Goal: Task Accomplishment & Management: Use online tool/utility

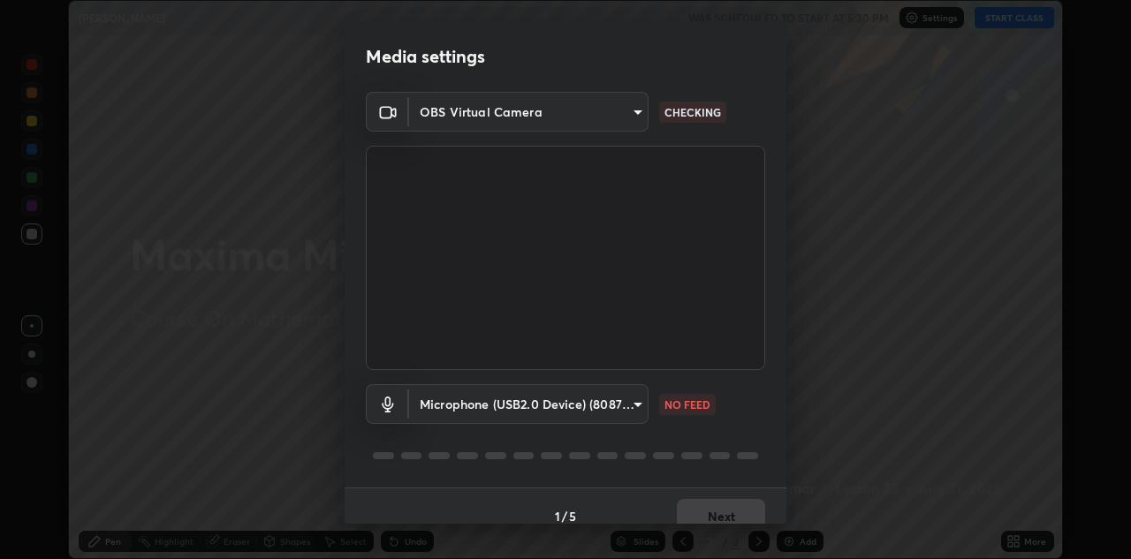
scroll to position [559, 1130]
click at [627, 400] on body "Erase all [PERSON_NAME] WAS SCHEDULED TO START AT 5:30 PM Settings START CLASS …" at bounding box center [565, 279] width 1131 height 559
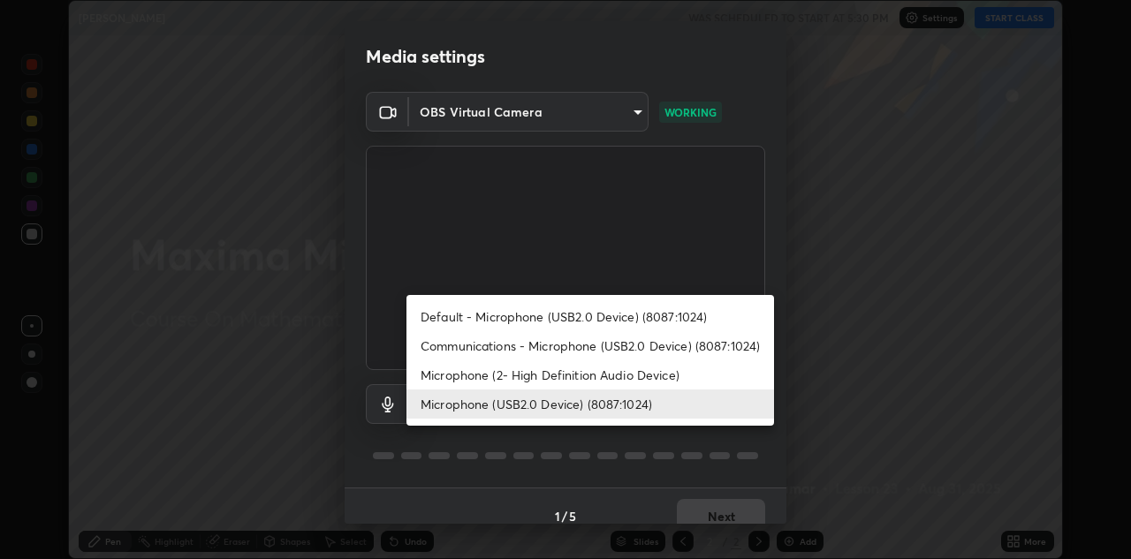
click at [594, 375] on li "Microphone (2- High Definition Audio Device)" at bounding box center [590, 374] width 368 height 29
type input "845c2e319310ef053855d6b03dea76bfbc7178f583c989d44e0e2db3e8db84a1"
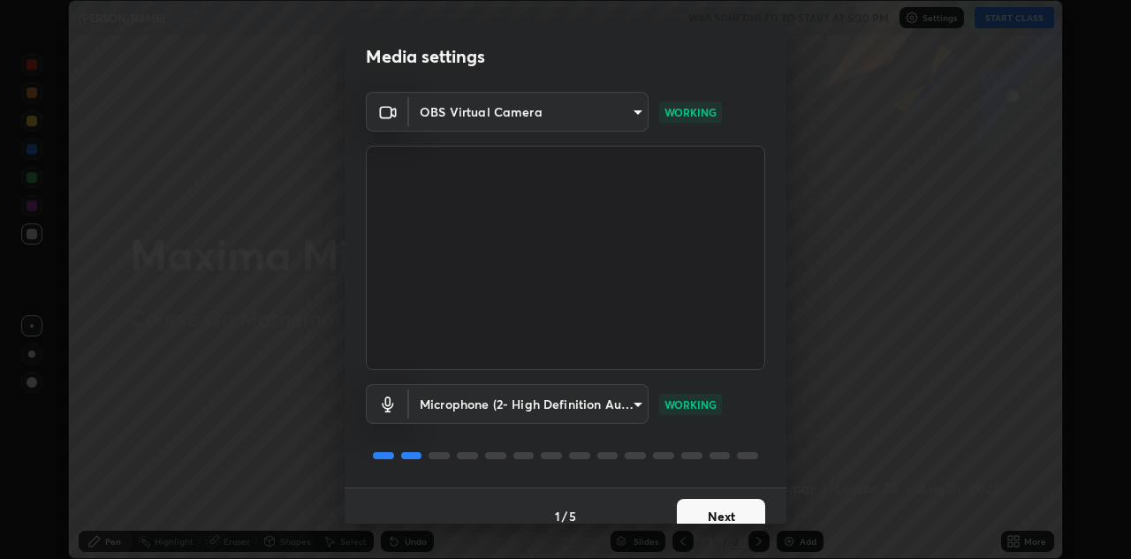
scroll to position [20, 0]
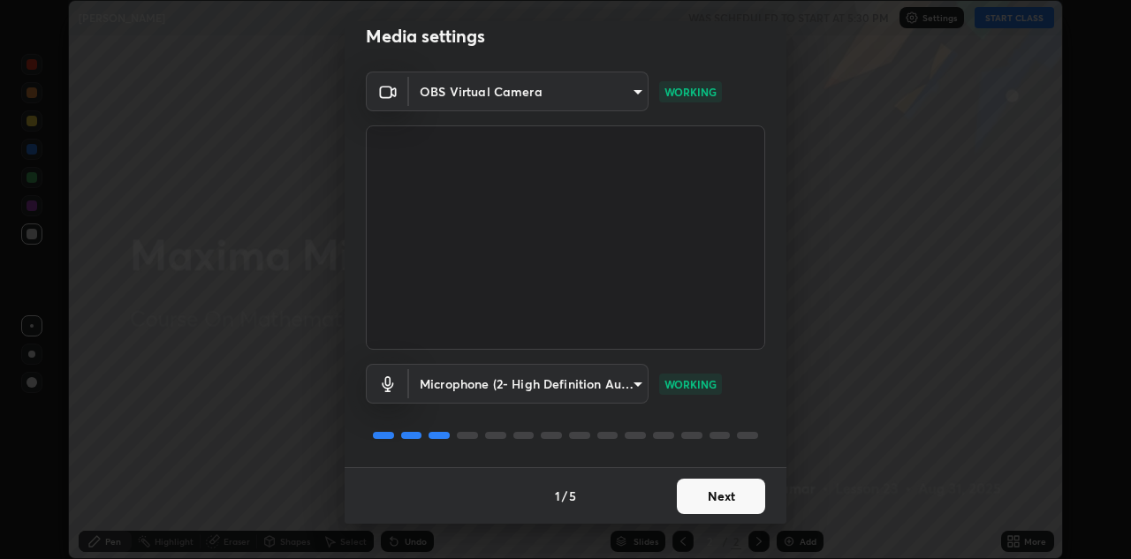
click at [709, 491] on button "Next" at bounding box center [721, 496] width 88 height 35
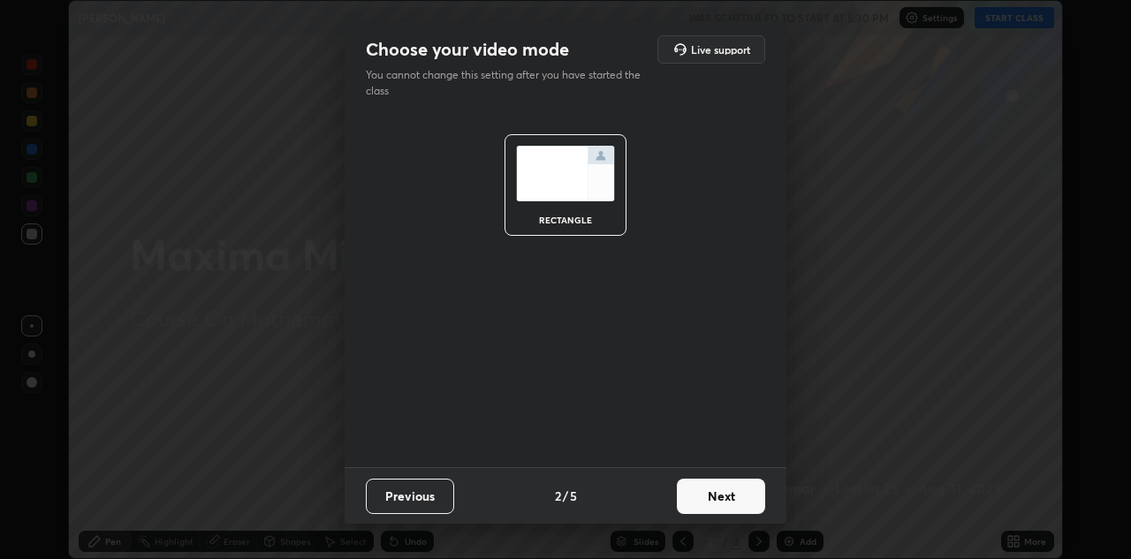
click at [712, 495] on button "Next" at bounding box center [721, 496] width 88 height 35
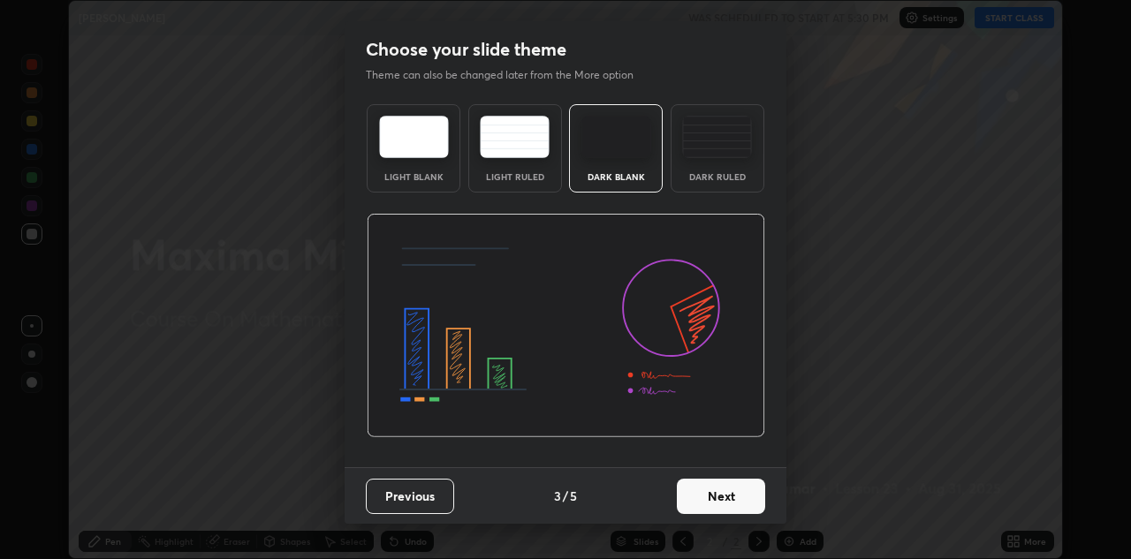
click at [715, 494] on button "Next" at bounding box center [721, 496] width 88 height 35
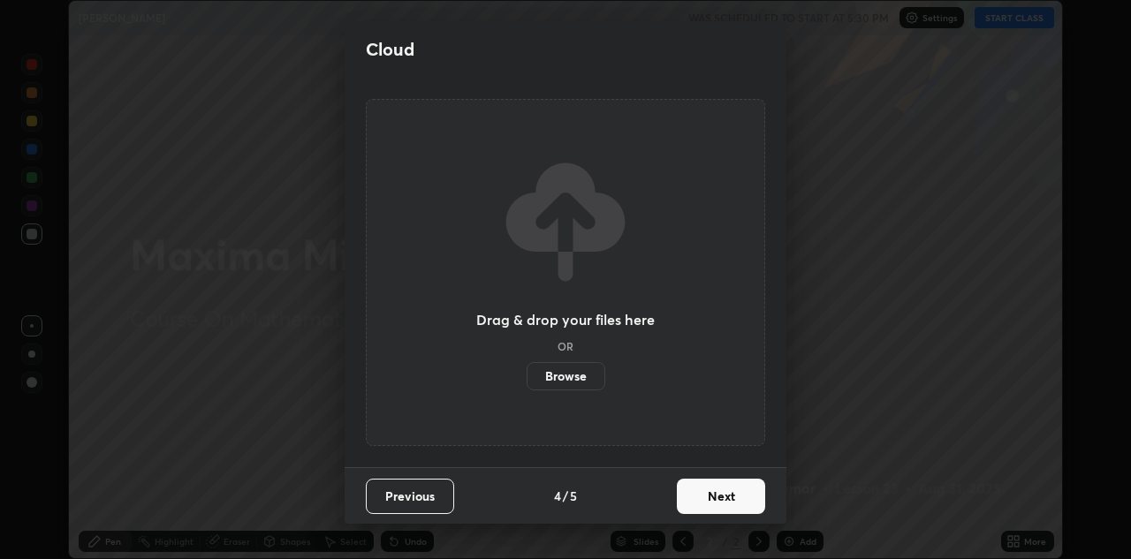
click at [716, 496] on button "Next" at bounding box center [721, 496] width 88 height 35
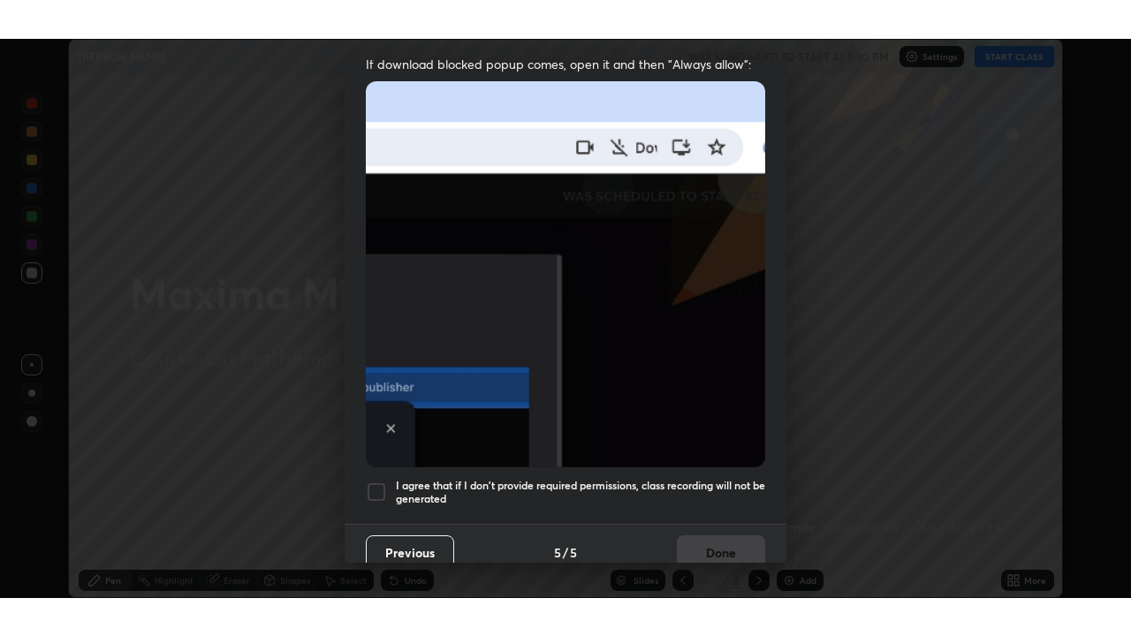
scroll to position [381, 0]
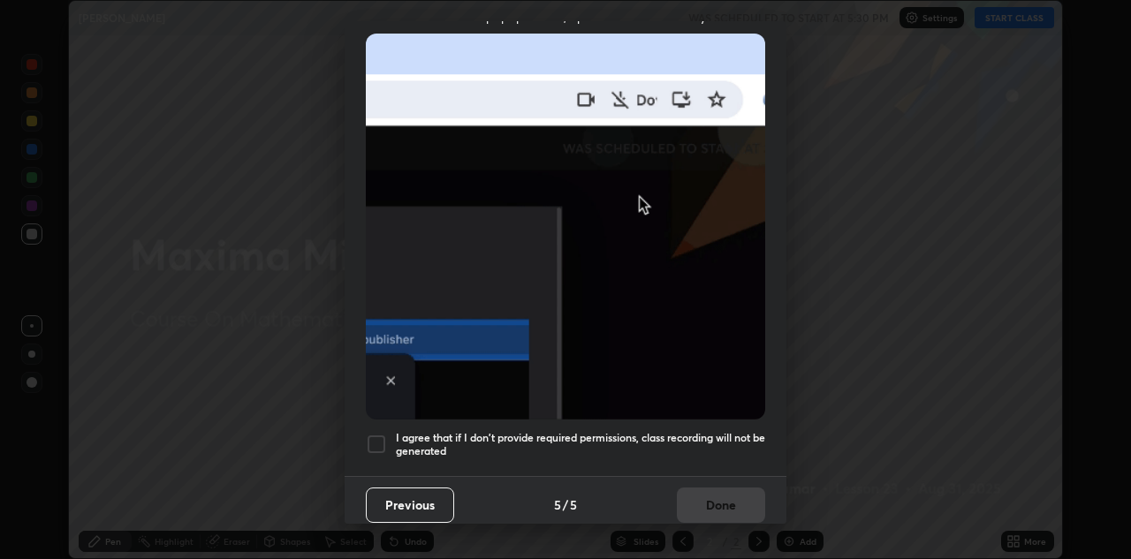
click at [383, 434] on div at bounding box center [376, 444] width 21 height 21
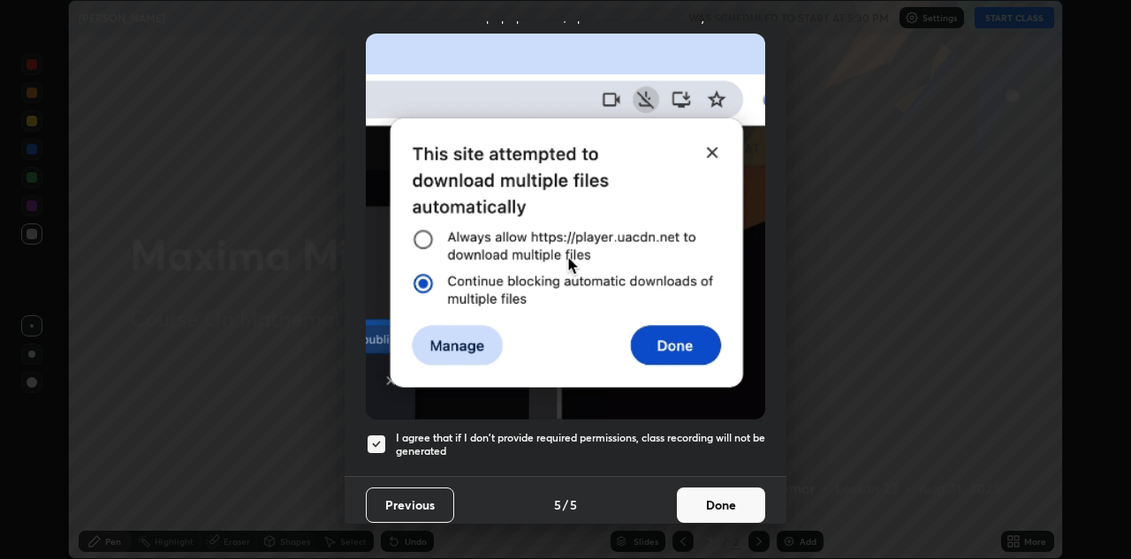
click at [707, 492] on button "Done" at bounding box center [721, 505] width 88 height 35
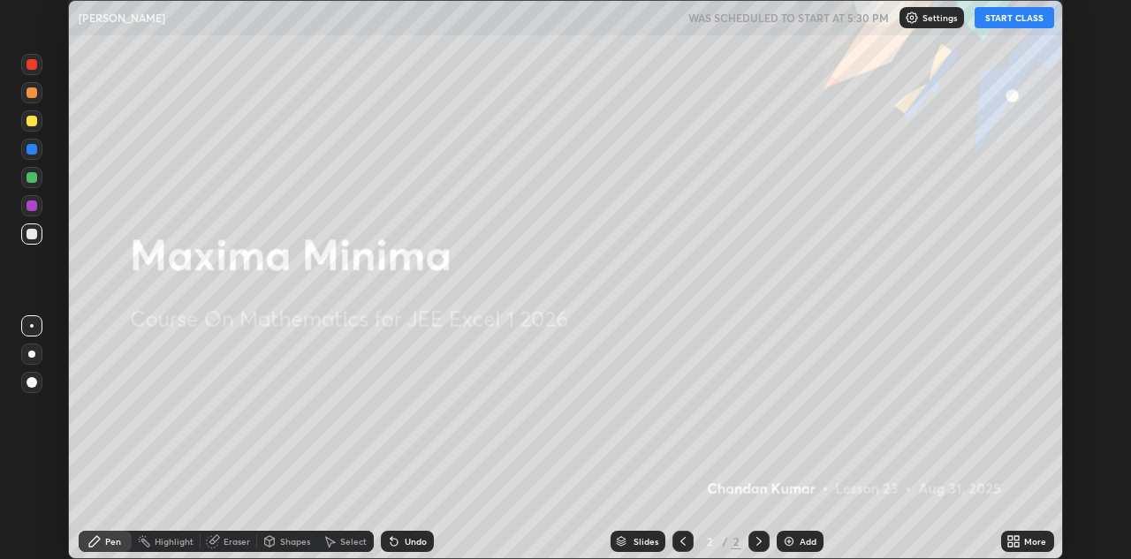
click at [1018, 13] on button "START CLASS" at bounding box center [1014, 17] width 80 height 21
click at [786, 540] on img at bounding box center [789, 541] width 14 height 14
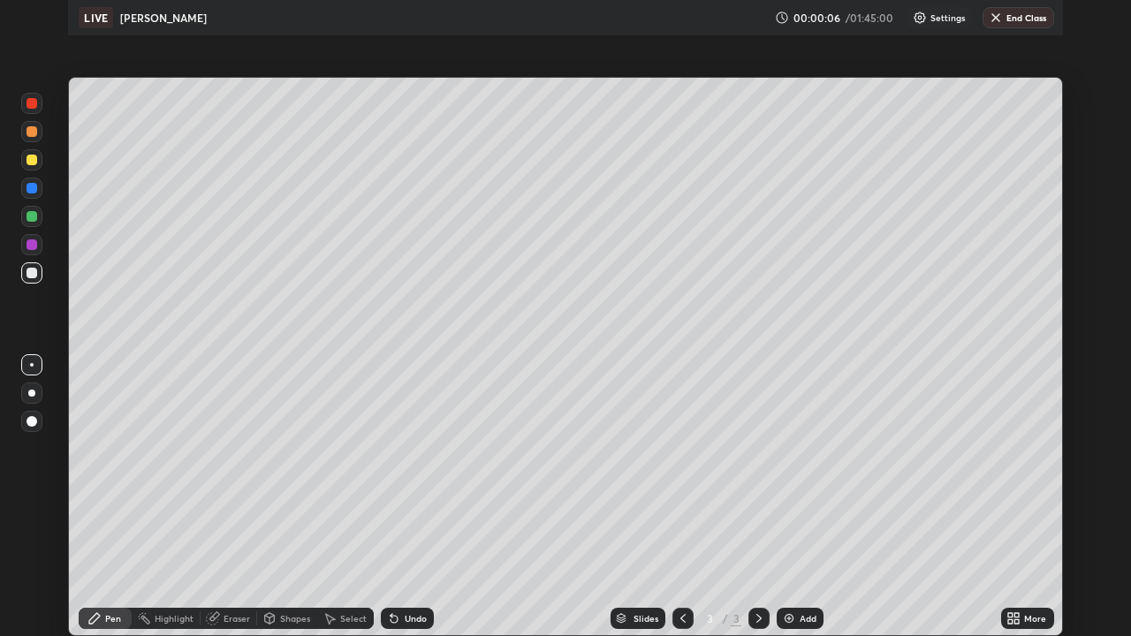
scroll to position [636, 1131]
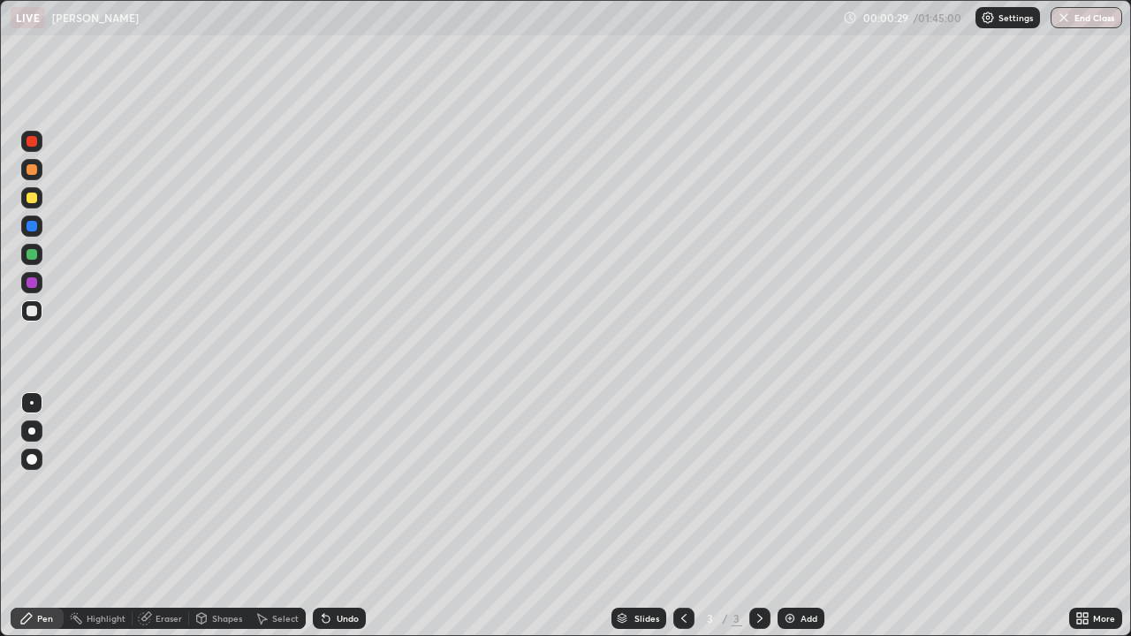
click at [341, 558] on div "Undo" at bounding box center [339, 618] width 53 height 21
click at [340, 558] on div "Undo" at bounding box center [339, 618] width 53 height 21
click at [341, 558] on div "Undo" at bounding box center [339, 618] width 53 height 21
click at [338, 558] on div "Undo" at bounding box center [339, 618] width 53 height 21
click at [32, 196] on div at bounding box center [32, 198] width 11 height 11
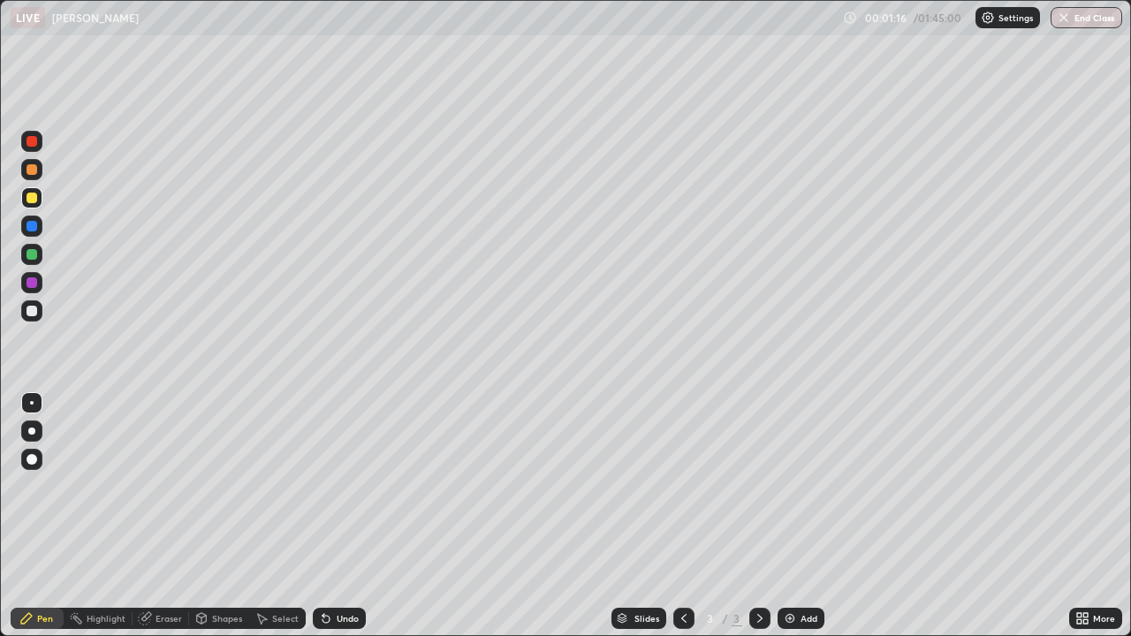
click at [35, 162] on div at bounding box center [31, 169] width 21 height 21
click at [34, 142] on div at bounding box center [32, 141] width 11 height 11
click at [152, 558] on div "Eraser" at bounding box center [161, 618] width 57 height 21
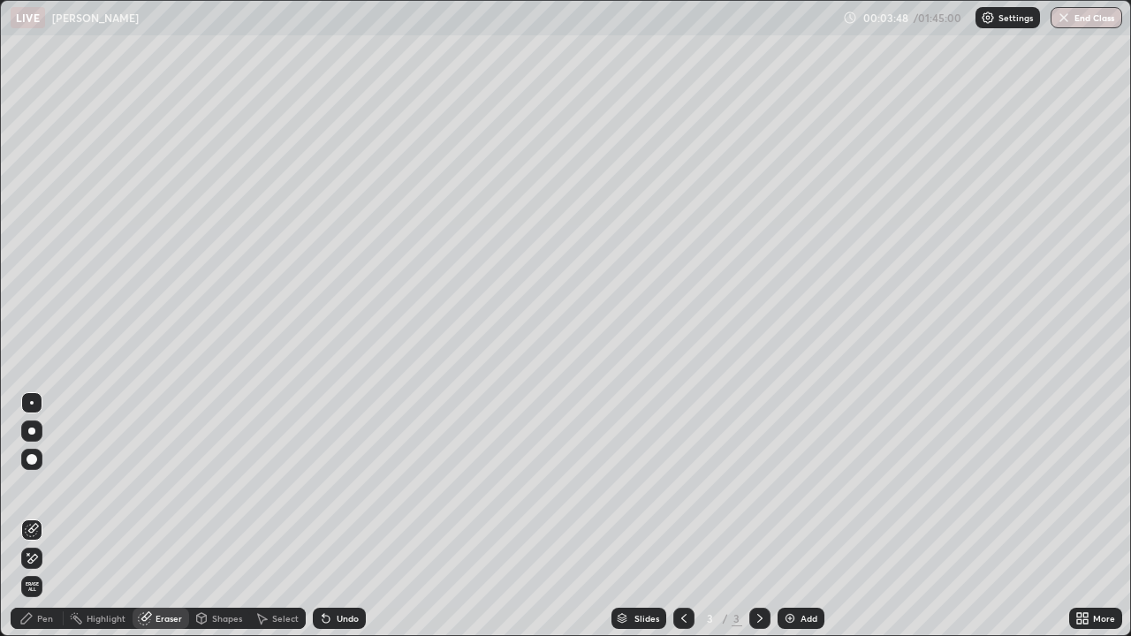
click at [40, 558] on div "Pen" at bounding box center [45, 618] width 16 height 9
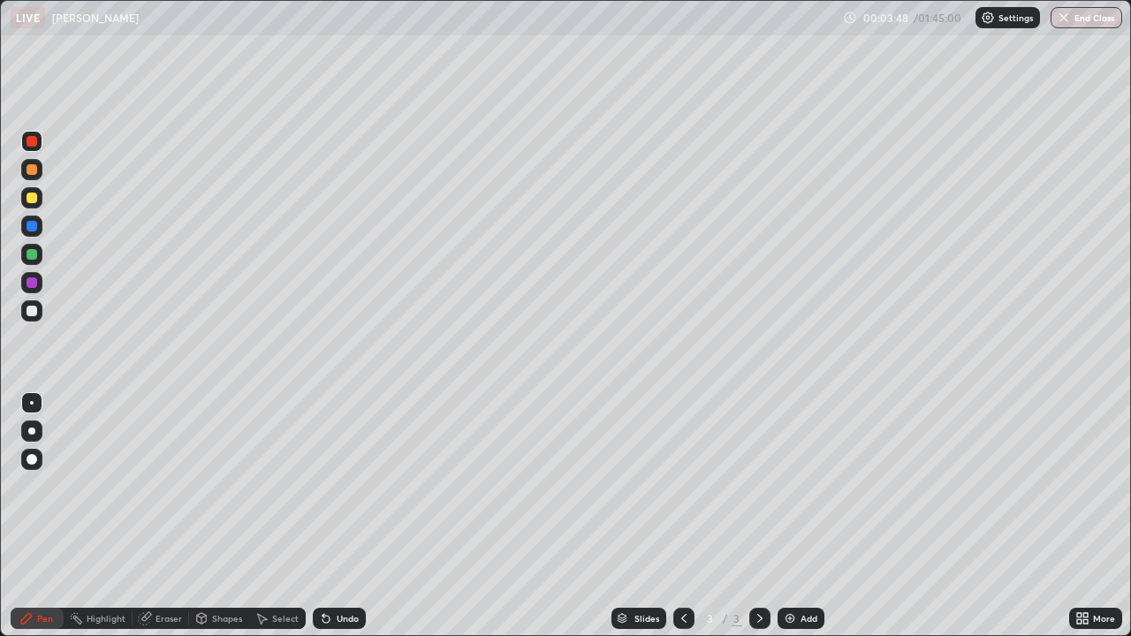
click at [57, 558] on div "Pen" at bounding box center [37, 618] width 53 height 21
click at [34, 173] on div at bounding box center [32, 169] width 11 height 11
click at [39, 148] on div at bounding box center [31, 141] width 21 height 21
click at [34, 309] on div at bounding box center [32, 311] width 11 height 11
click at [33, 226] on div at bounding box center [32, 226] width 11 height 11
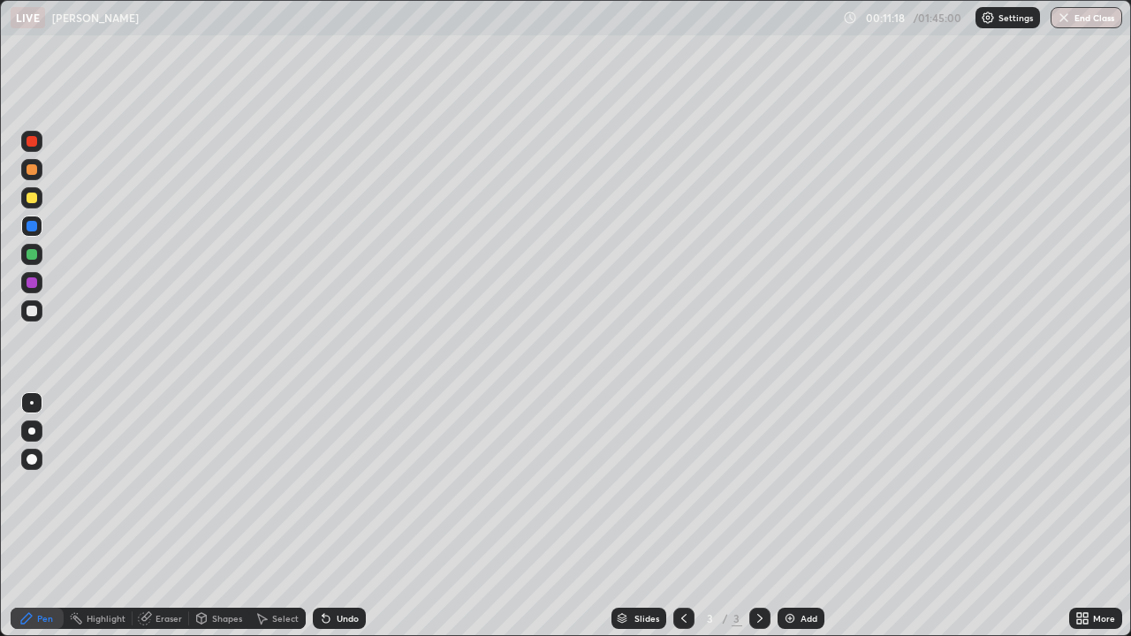
click at [802, 558] on div "Add" at bounding box center [808, 618] width 17 height 9
click at [31, 195] on div at bounding box center [32, 198] width 11 height 11
click at [34, 170] on div at bounding box center [32, 169] width 11 height 11
click at [807, 558] on div "Add" at bounding box center [800, 618] width 47 height 21
click at [31, 308] on div at bounding box center [32, 311] width 11 height 11
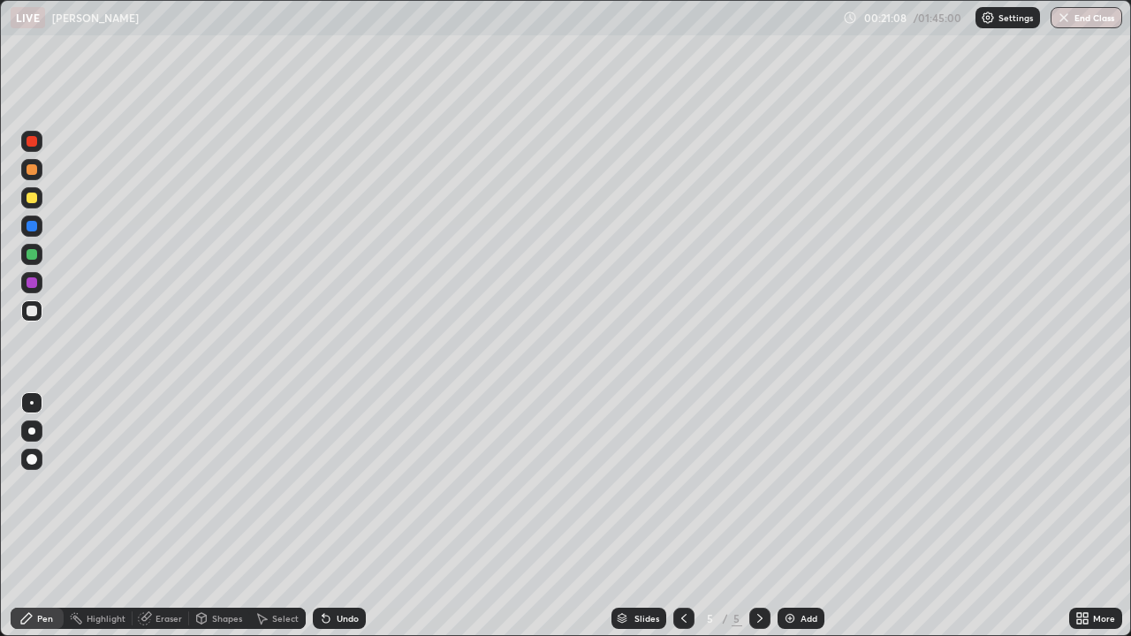
click at [36, 170] on div at bounding box center [32, 169] width 11 height 11
click at [34, 229] on div at bounding box center [32, 226] width 11 height 11
click at [34, 195] on div at bounding box center [32, 198] width 11 height 11
click at [34, 226] on div at bounding box center [32, 226] width 11 height 11
click at [804, 558] on div "Add" at bounding box center [808, 618] width 17 height 9
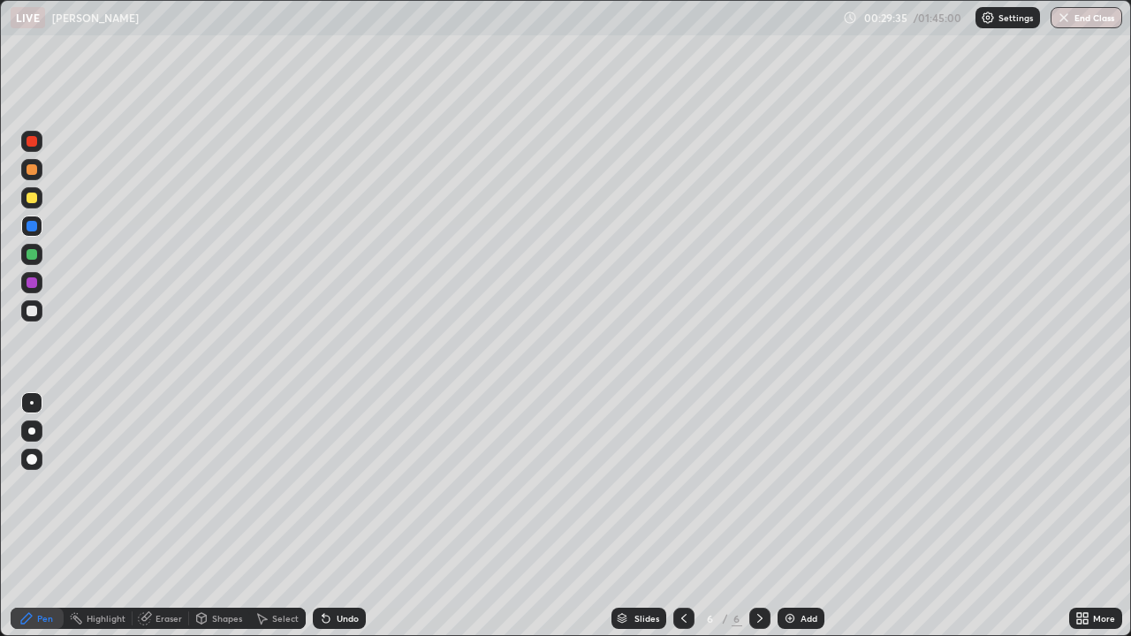
click at [336, 558] on div "Undo" at bounding box center [339, 618] width 53 height 21
click at [30, 202] on div at bounding box center [32, 198] width 11 height 11
click at [29, 148] on div at bounding box center [31, 141] width 21 height 21
click at [36, 169] on div at bounding box center [32, 169] width 11 height 11
click at [348, 558] on div "Undo" at bounding box center [348, 618] width 22 height 9
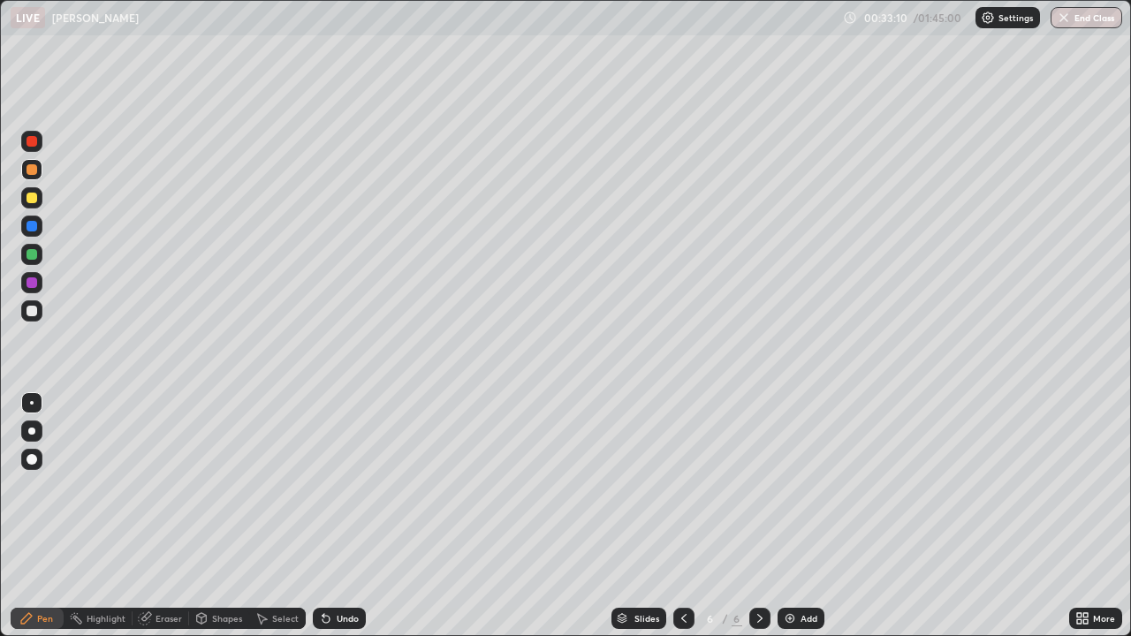
click at [345, 558] on div "Undo" at bounding box center [348, 618] width 22 height 9
click at [797, 558] on div "Add" at bounding box center [800, 618] width 47 height 21
click at [34, 307] on div at bounding box center [32, 311] width 11 height 11
click at [32, 197] on div at bounding box center [32, 198] width 11 height 11
click at [31, 226] on div at bounding box center [32, 226] width 11 height 11
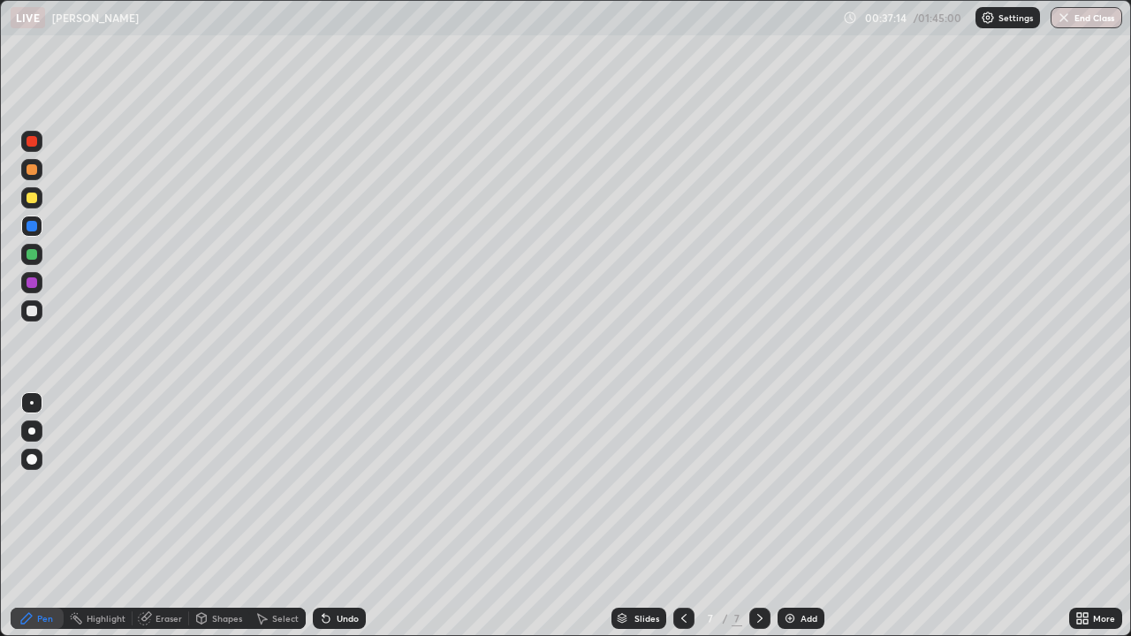
click at [31, 226] on div at bounding box center [32, 226] width 11 height 11
click at [30, 305] on div at bounding box center [31, 310] width 21 height 21
click at [171, 558] on div "Eraser" at bounding box center [168, 618] width 27 height 9
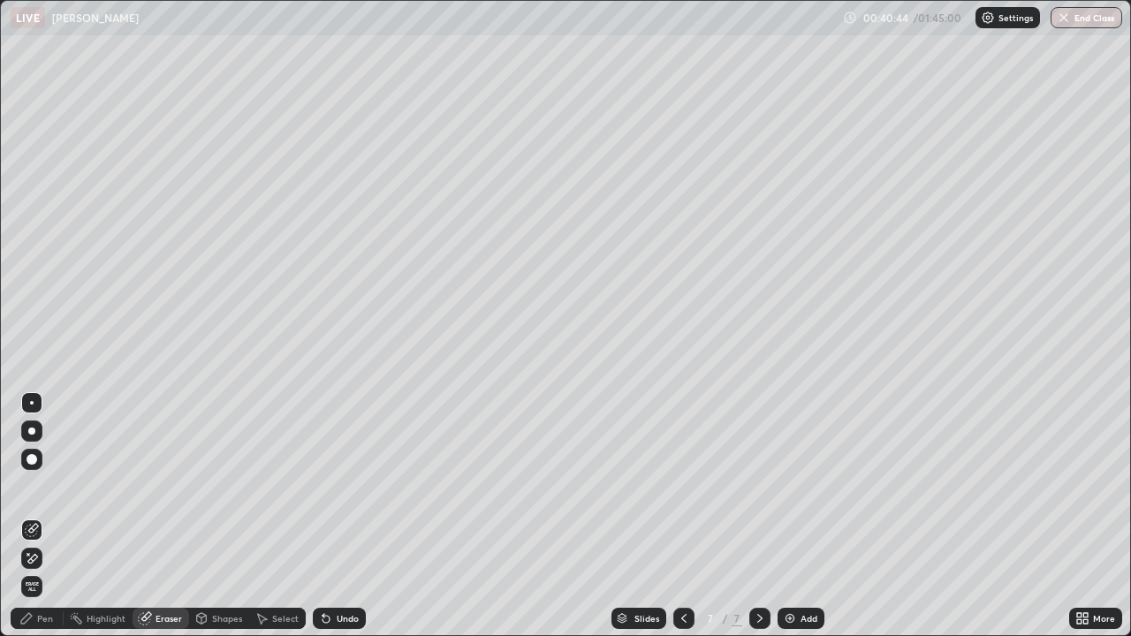
click at [42, 558] on div "Pen" at bounding box center [37, 618] width 53 height 21
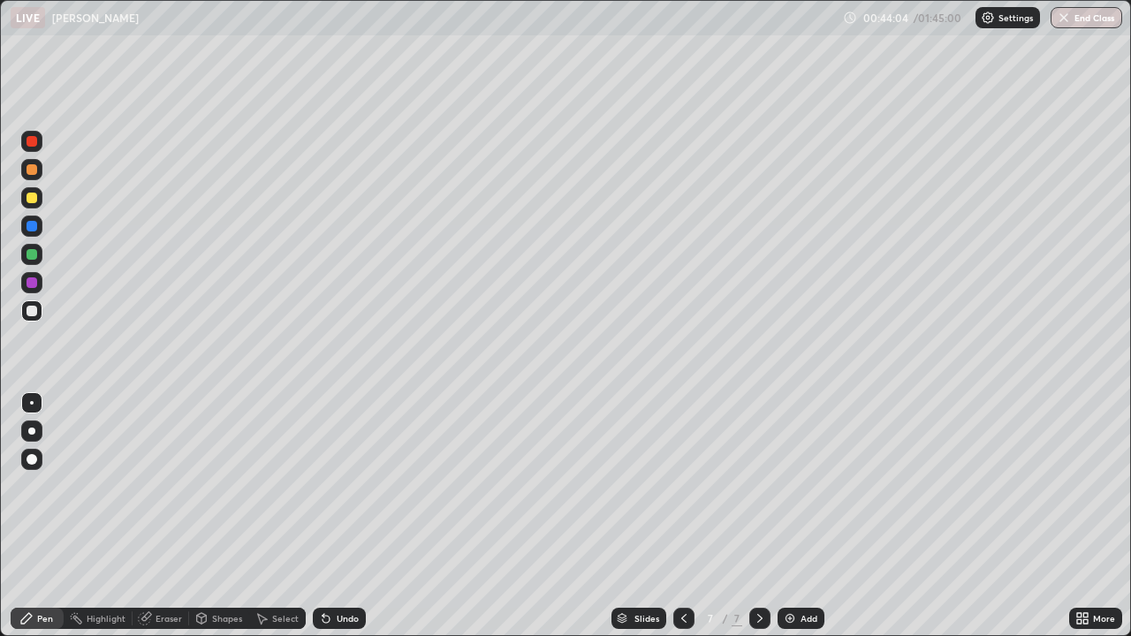
click at [42, 276] on div at bounding box center [31, 283] width 21 height 28
click at [25, 281] on div at bounding box center [31, 282] width 21 height 21
click at [39, 306] on div at bounding box center [31, 310] width 21 height 21
click at [157, 558] on div "Eraser" at bounding box center [168, 618] width 27 height 9
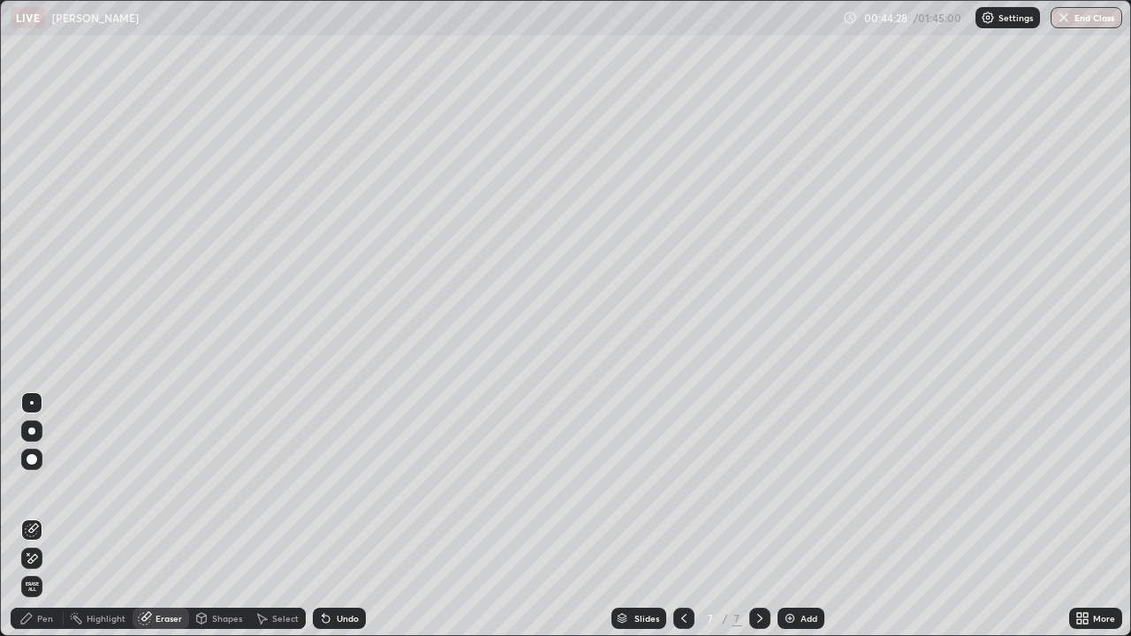
click at [37, 558] on div "Pen" at bounding box center [37, 618] width 53 height 21
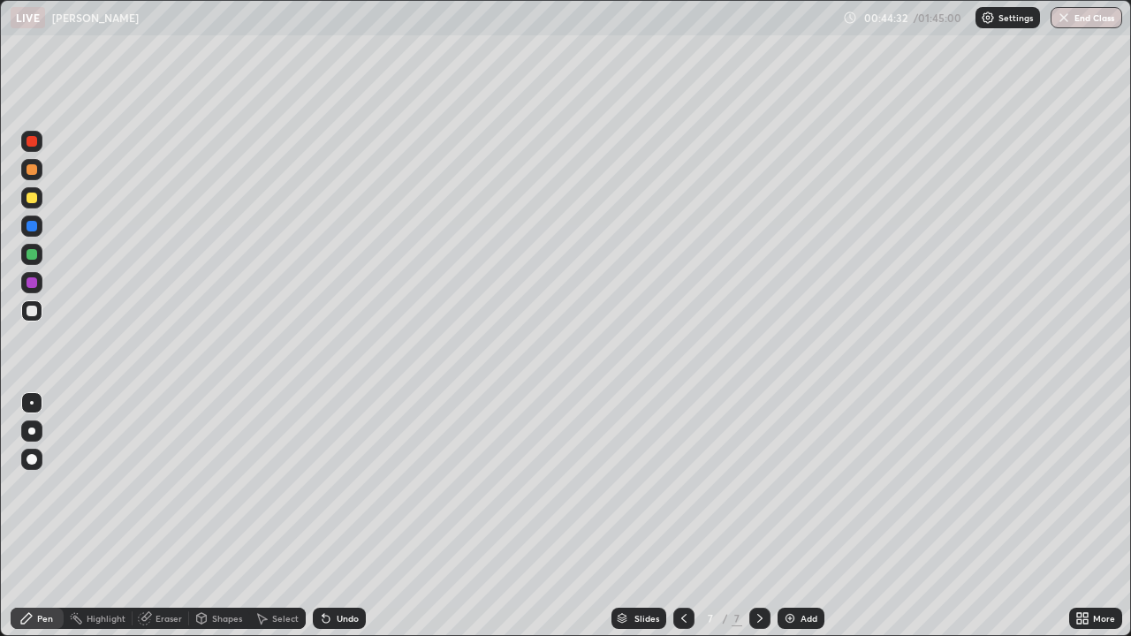
click at [165, 558] on div "Eraser" at bounding box center [168, 618] width 27 height 9
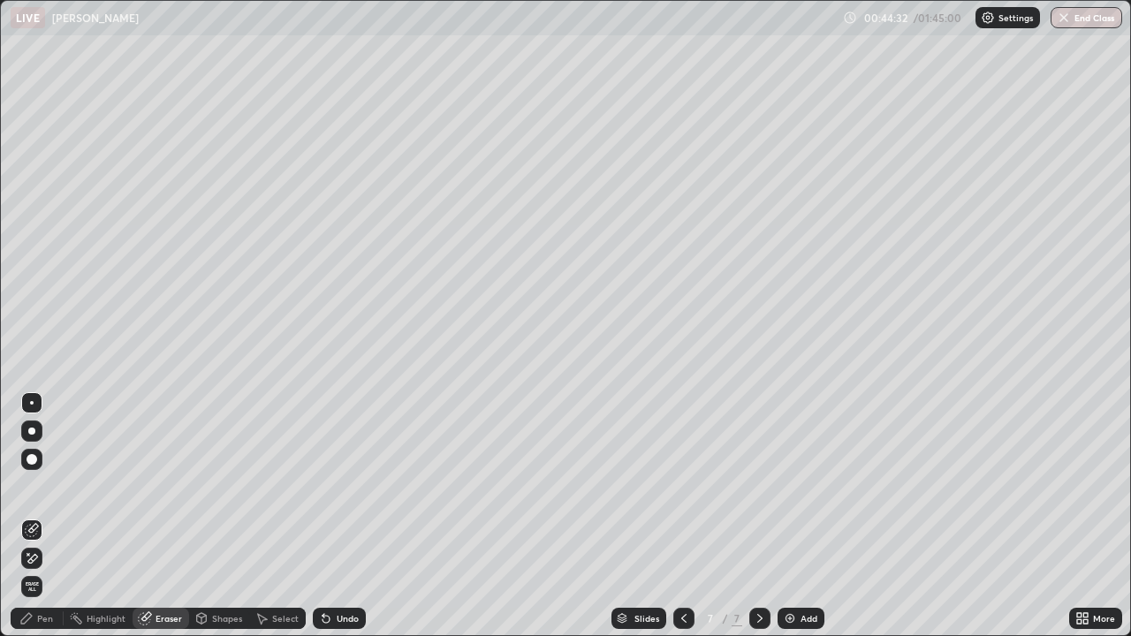
click at [171, 558] on div "Eraser" at bounding box center [168, 618] width 27 height 9
click at [44, 558] on div "Pen" at bounding box center [45, 618] width 16 height 9
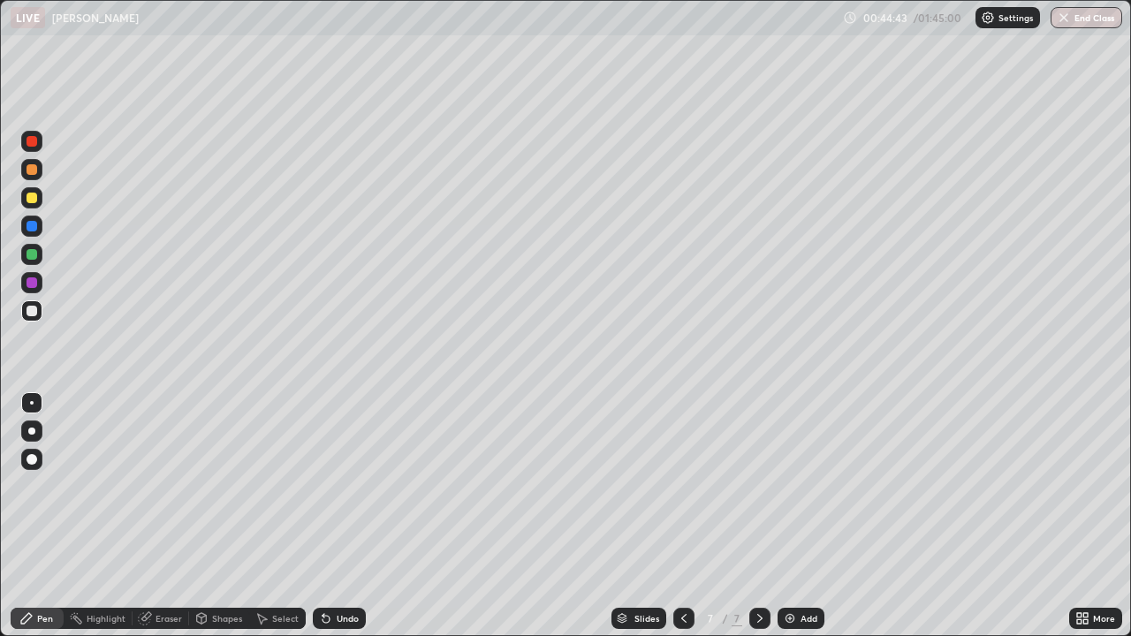
click at [39, 289] on div at bounding box center [31, 282] width 21 height 21
click at [796, 558] on div "Add" at bounding box center [800, 618] width 47 height 21
click at [45, 558] on div "Pen" at bounding box center [45, 618] width 16 height 9
click at [33, 310] on div at bounding box center [32, 311] width 11 height 11
click at [332, 558] on div "Undo" at bounding box center [339, 618] width 53 height 21
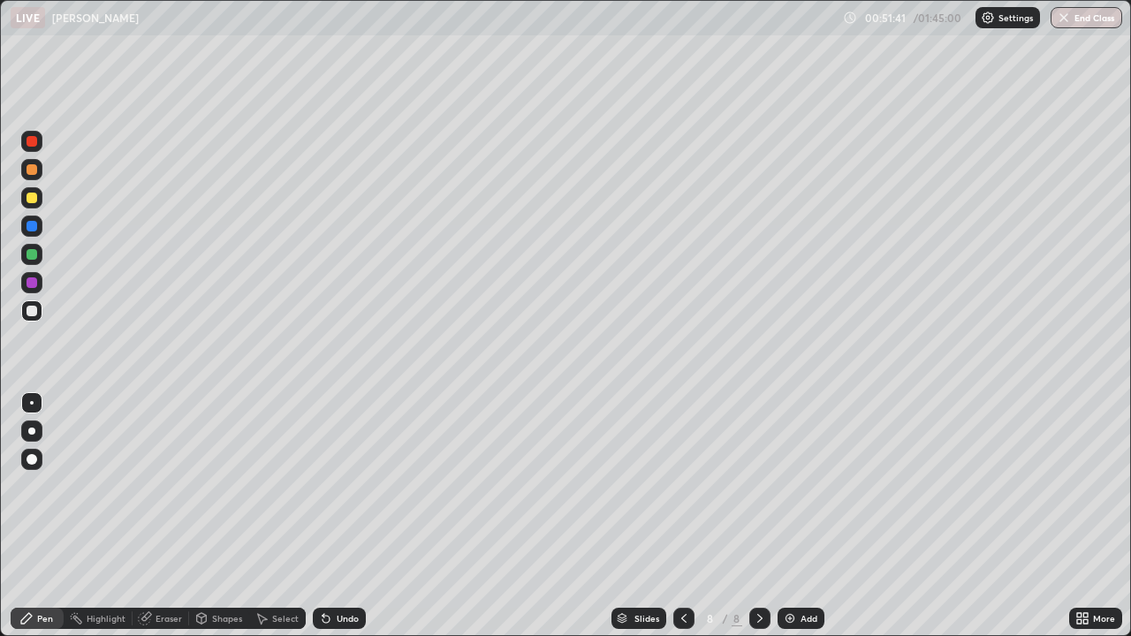
click at [35, 170] on div at bounding box center [32, 169] width 11 height 11
click at [33, 226] on div at bounding box center [32, 226] width 11 height 11
click at [35, 229] on div at bounding box center [32, 226] width 11 height 11
click at [28, 197] on div at bounding box center [32, 198] width 11 height 11
click at [40, 282] on div at bounding box center [31, 282] width 21 height 21
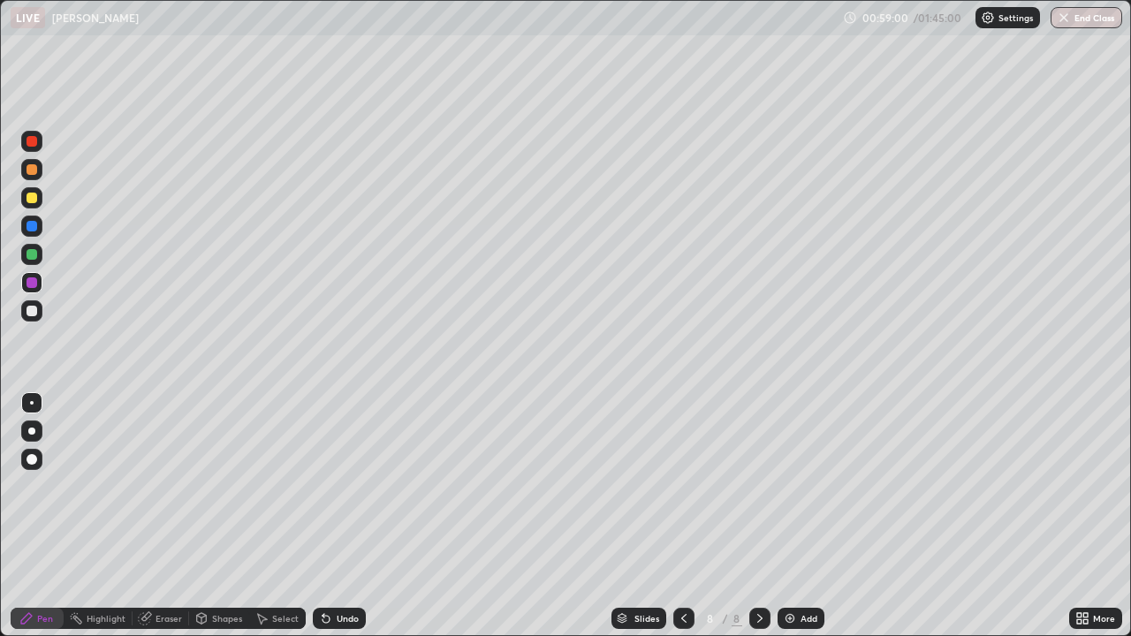
click at [789, 558] on img at bounding box center [790, 618] width 14 height 14
click at [36, 201] on div at bounding box center [32, 198] width 11 height 11
click at [33, 200] on div at bounding box center [32, 198] width 11 height 11
click at [344, 558] on div "Undo" at bounding box center [348, 618] width 22 height 9
click at [34, 246] on div at bounding box center [31, 254] width 21 height 21
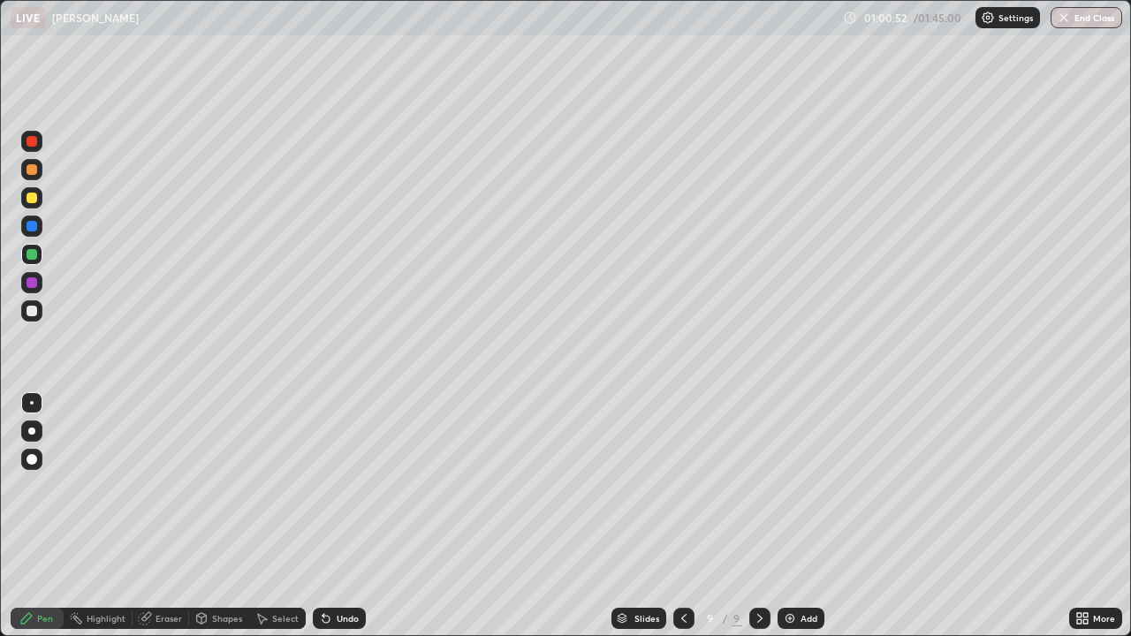
click at [160, 558] on div "Eraser" at bounding box center [168, 618] width 27 height 9
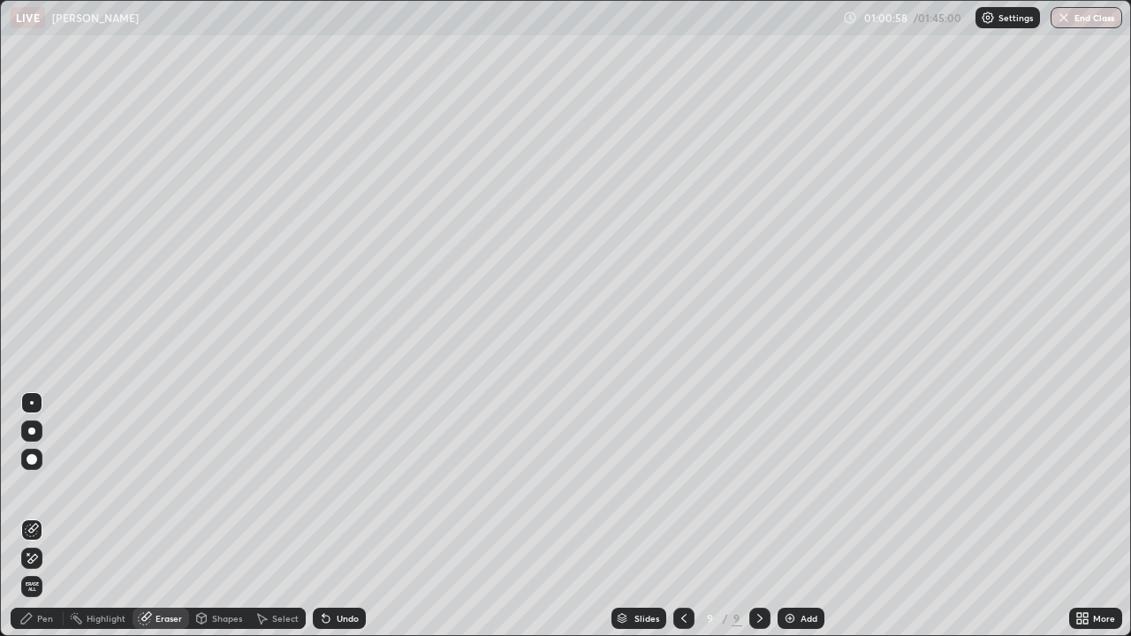
click at [50, 558] on div "Pen" at bounding box center [45, 618] width 16 height 9
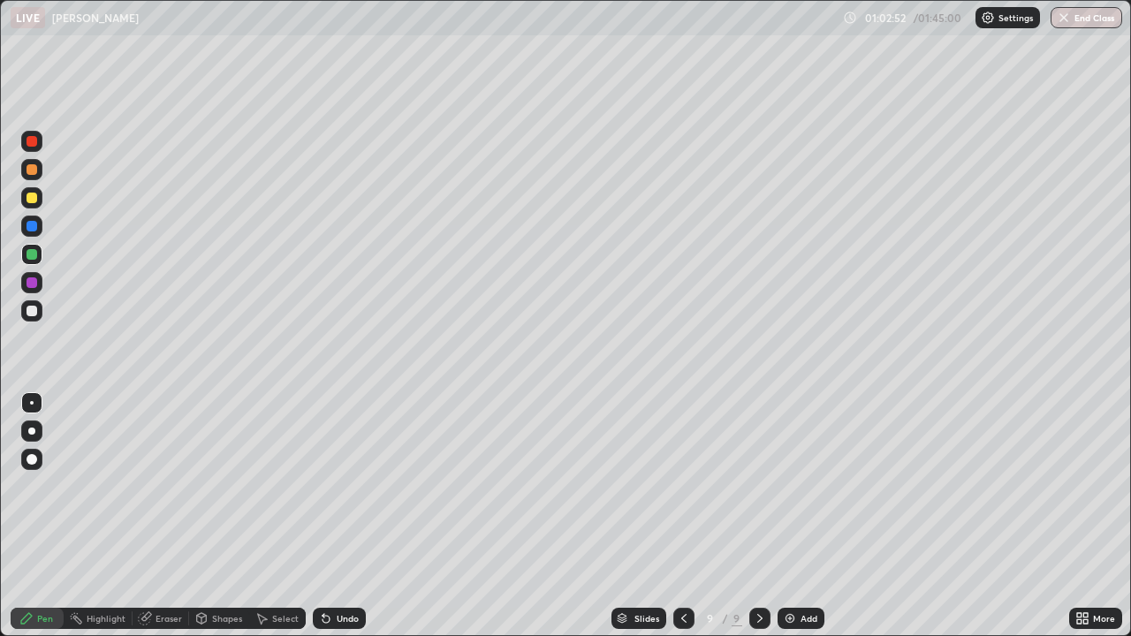
click at [31, 307] on div at bounding box center [32, 311] width 11 height 11
click at [34, 312] on div at bounding box center [32, 311] width 11 height 11
click at [35, 282] on div at bounding box center [32, 282] width 11 height 11
click at [32, 195] on div at bounding box center [32, 198] width 11 height 11
click at [37, 247] on div at bounding box center [31, 254] width 21 height 21
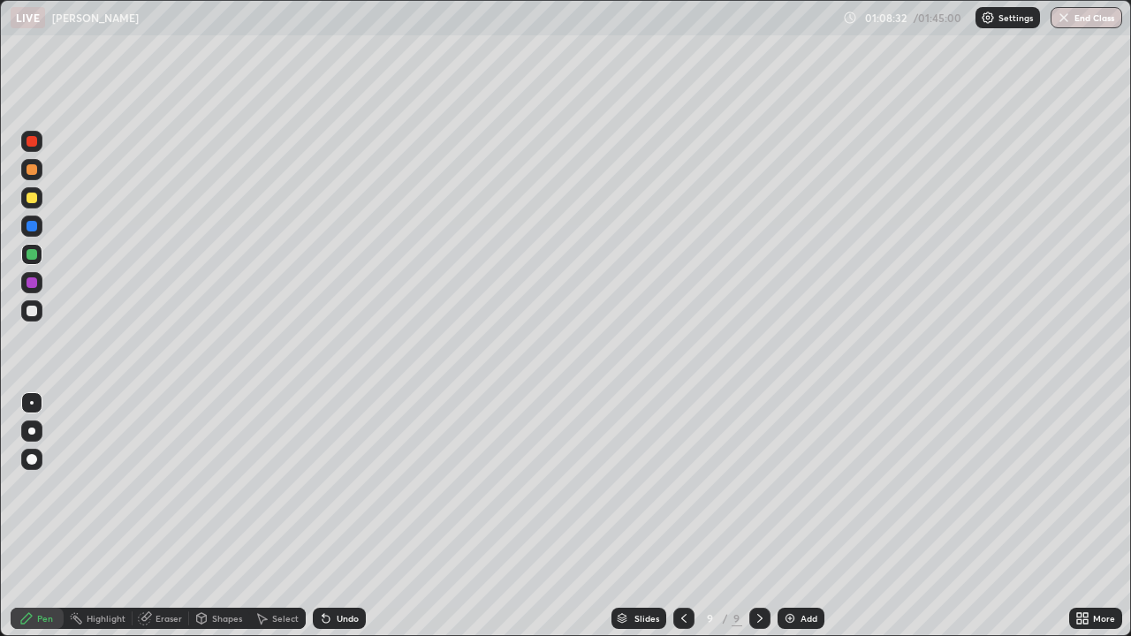
click at [327, 558] on icon at bounding box center [325, 619] width 7 height 7
click at [337, 558] on div "Undo" at bounding box center [348, 618] width 22 height 9
click at [338, 558] on div "Undo" at bounding box center [339, 618] width 53 height 21
click at [800, 558] on div "Add" at bounding box center [808, 618] width 17 height 9
click at [34, 312] on div at bounding box center [32, 311] width 11 height 11
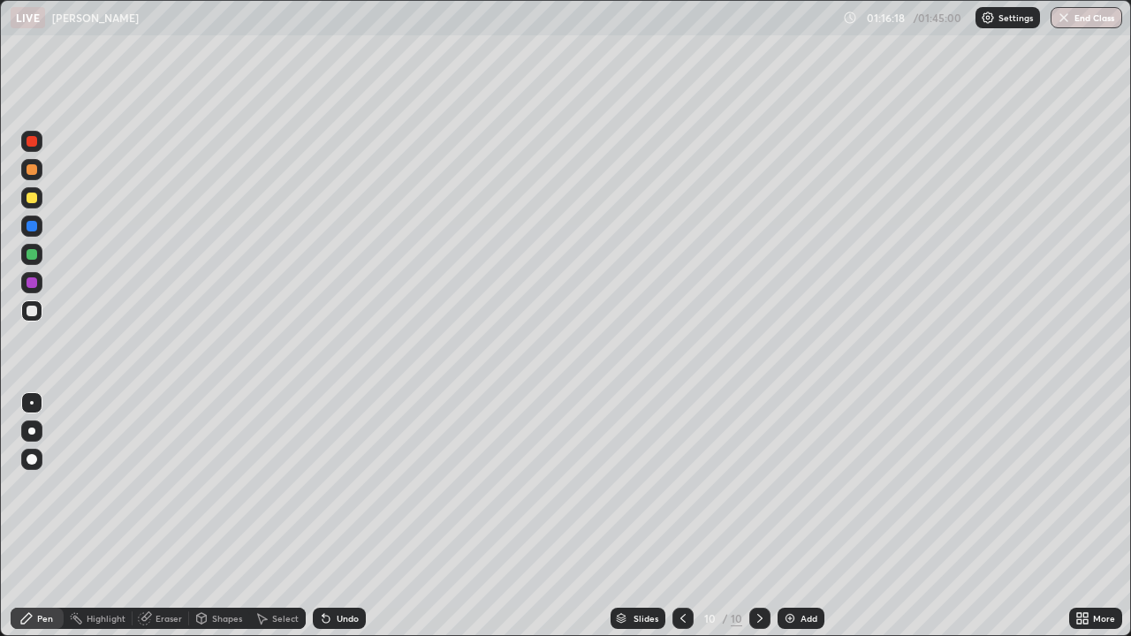
click at [33, 197] on div at bounding box center [32, 198] width 11 height 11
click at [32, 280] on div at bounding box center [32, 282] width 11 height 11
click at [36, 223] on div at bounding box center [32, 226] width 11 height 11
click at [330, 558] on icon at bounding box center [326, 618] width 14 height 14
click at [153, 558] on div "Eraser" at bounding box center [161, 618] width 57 height 21
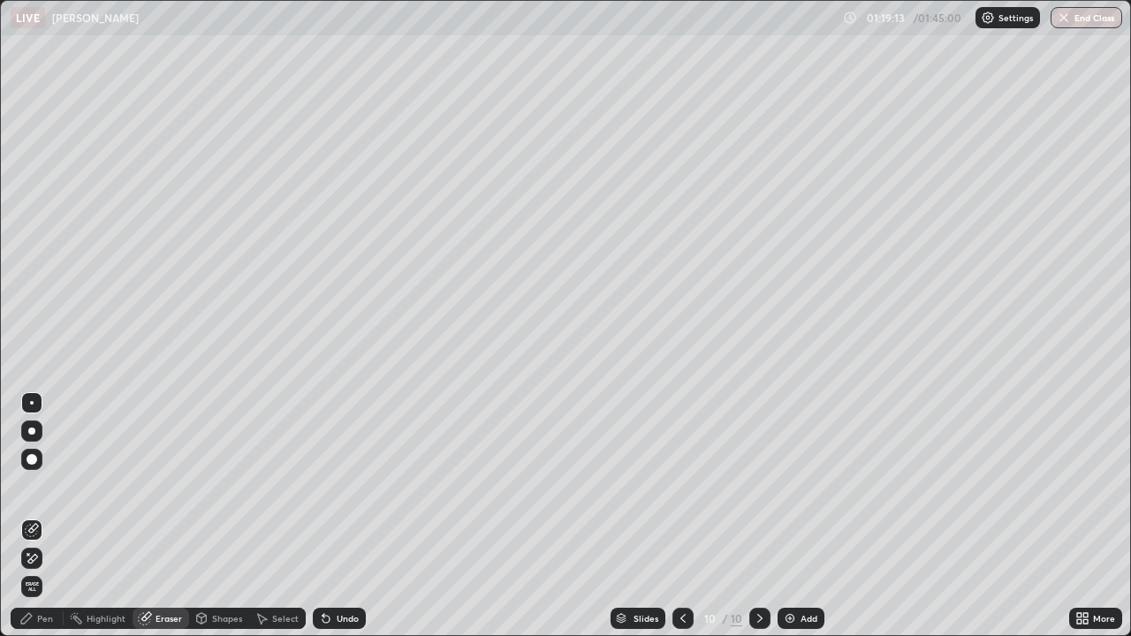
click at [44, 558] on div "Pen" at bounding box center [45, 618] width 16 height 9
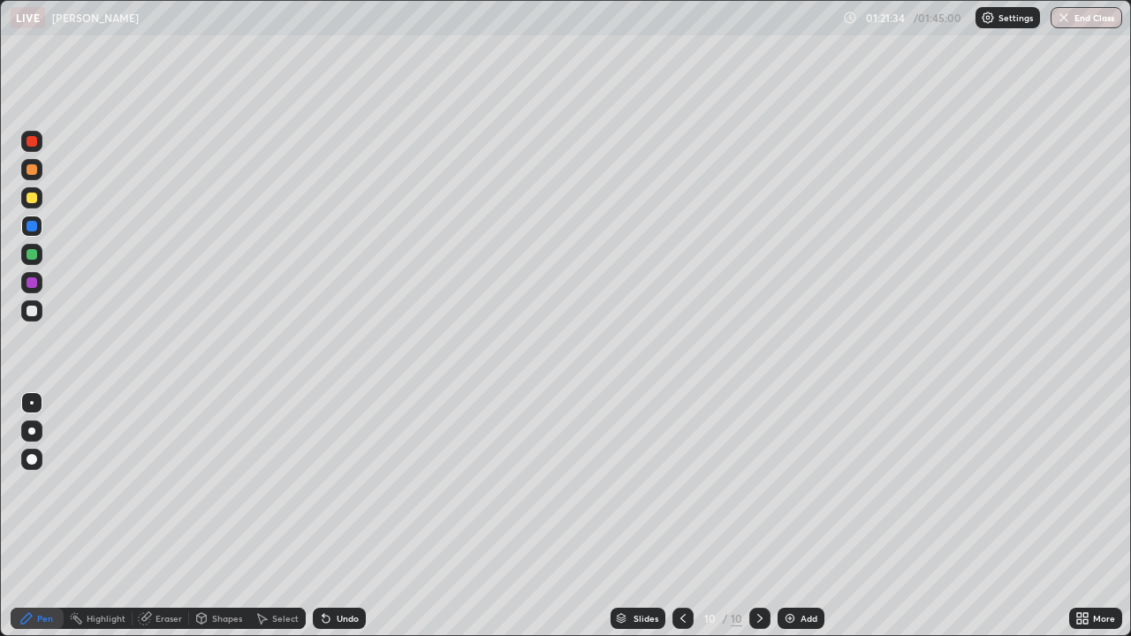
click at [33, 198] on div at bounding box center [32, 198] width 11 height 11
click at [34, 282] on div at bounding box center [32, 282] width 11 height 11
click at [152, 558] on div "Eraser" at bounding box center [161, 618] width 57 height 21
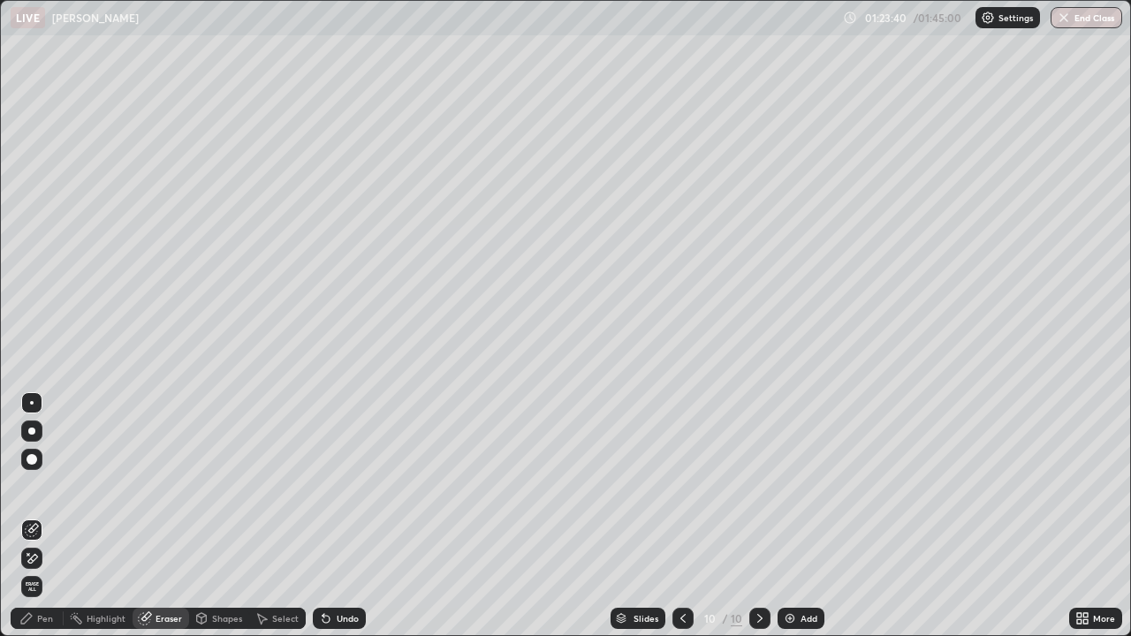
click at [42, 558] on div "Pen" at bounding box center [45, 618] width 16 height 9
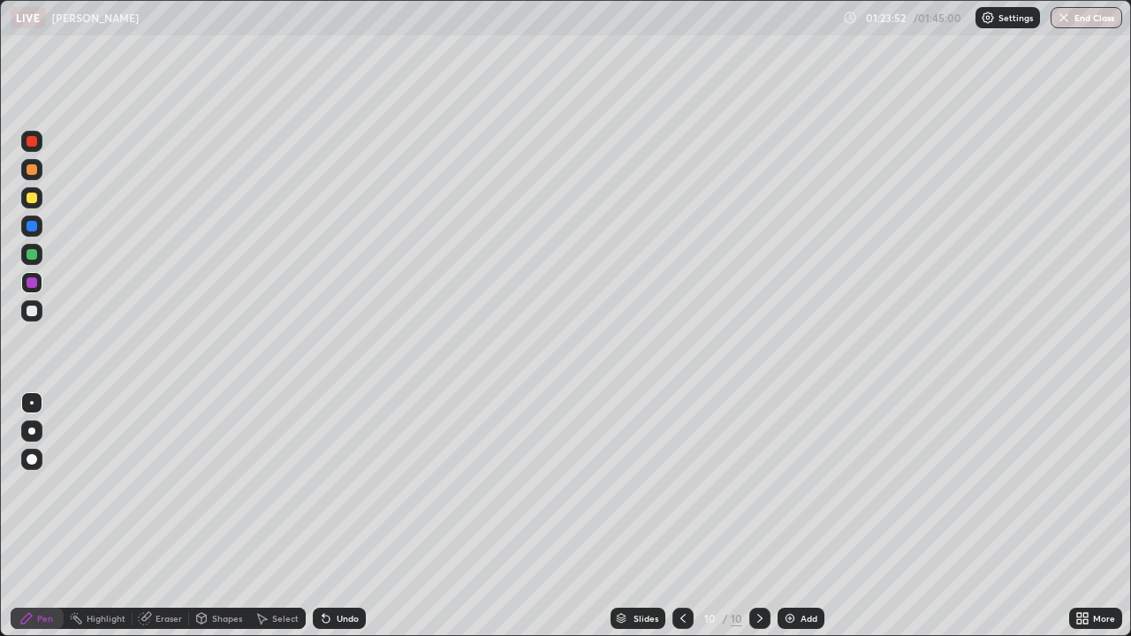
click at [36, 308] on div at bounding box center [32, 311] width 11 height 11
click at [175, 558] on div "Eraser" at bounding box center [168, 618] width 27 height 9
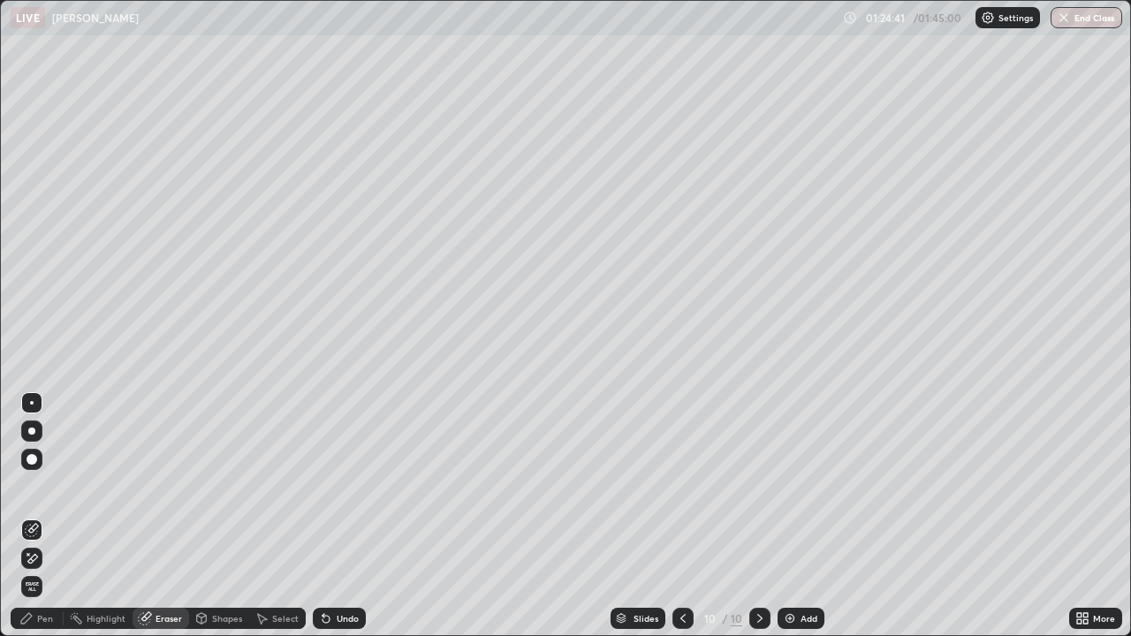
click at [172, 558] on div "Eraser" at bounding box center [168, 618] width 27 height 9
click at [49, 558] on div "Pen" at bounding box center [45, 618] width 16 height 9
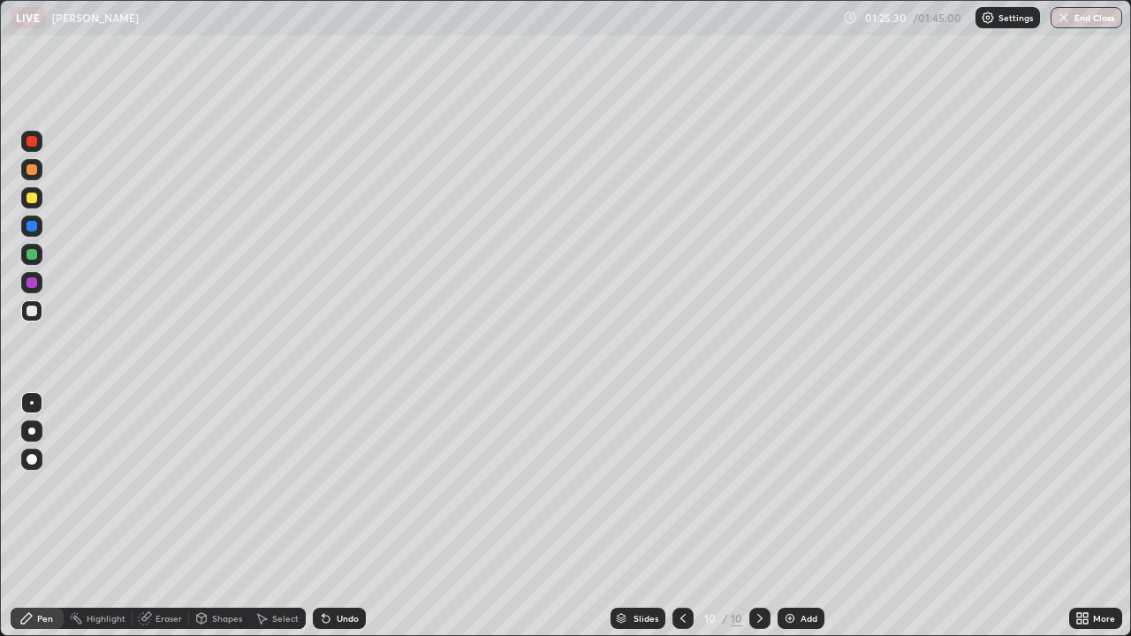
click at [157, 558] on div "Eraser" at bounding box center [168, 618] width 27 height 9
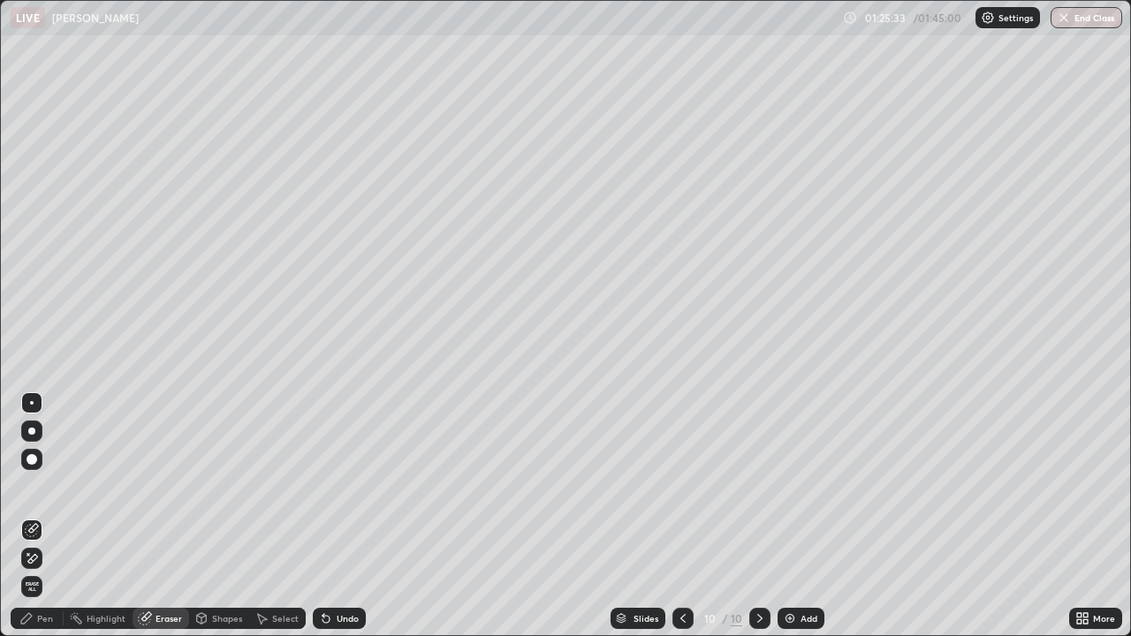
click at [49, 558] on div "Pen" at bounding box center [37, 618] width 53 height 21
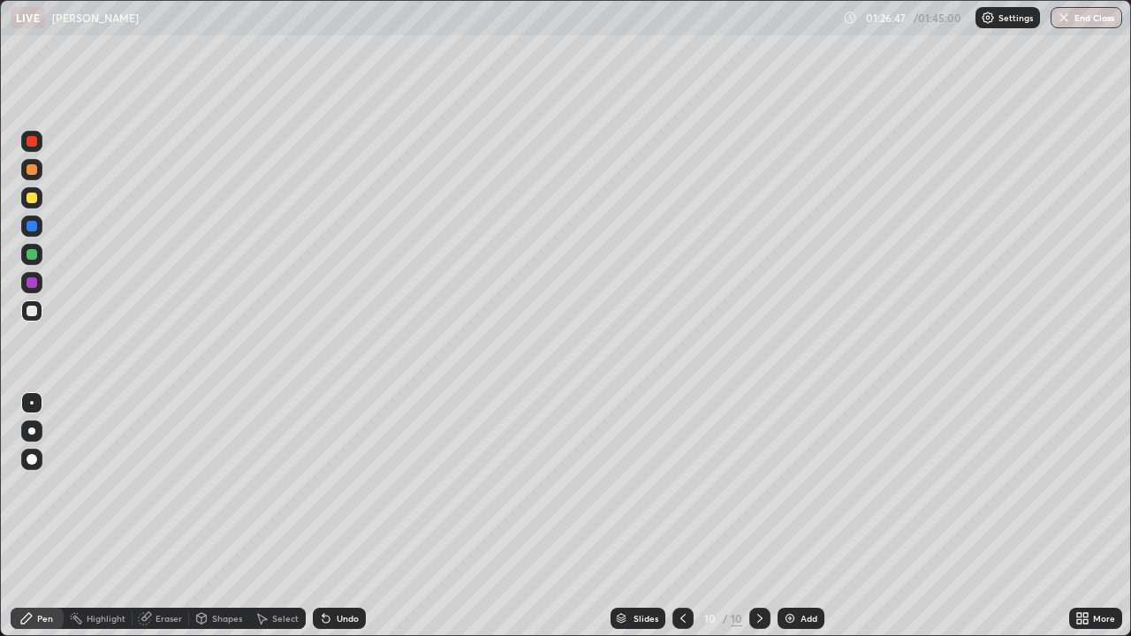
click at [155, 558] on div "Eraser" at bounding box center [161, 618] width 57 height 21
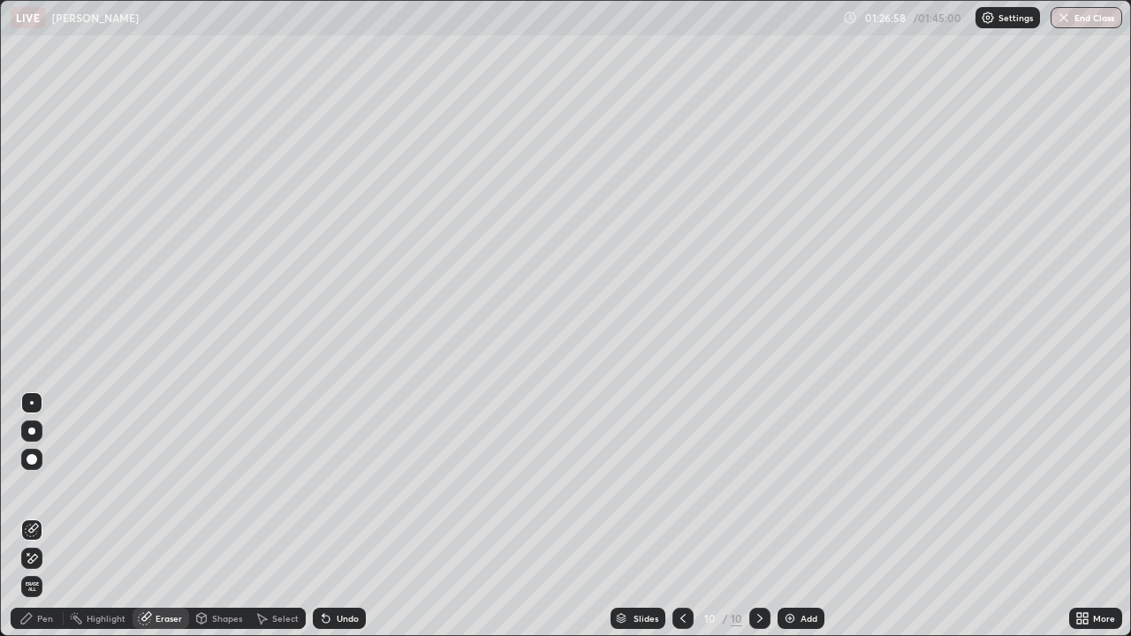
click at [53, 558] on div "Pen" at bounding box center [37, 618] width 53 height 21
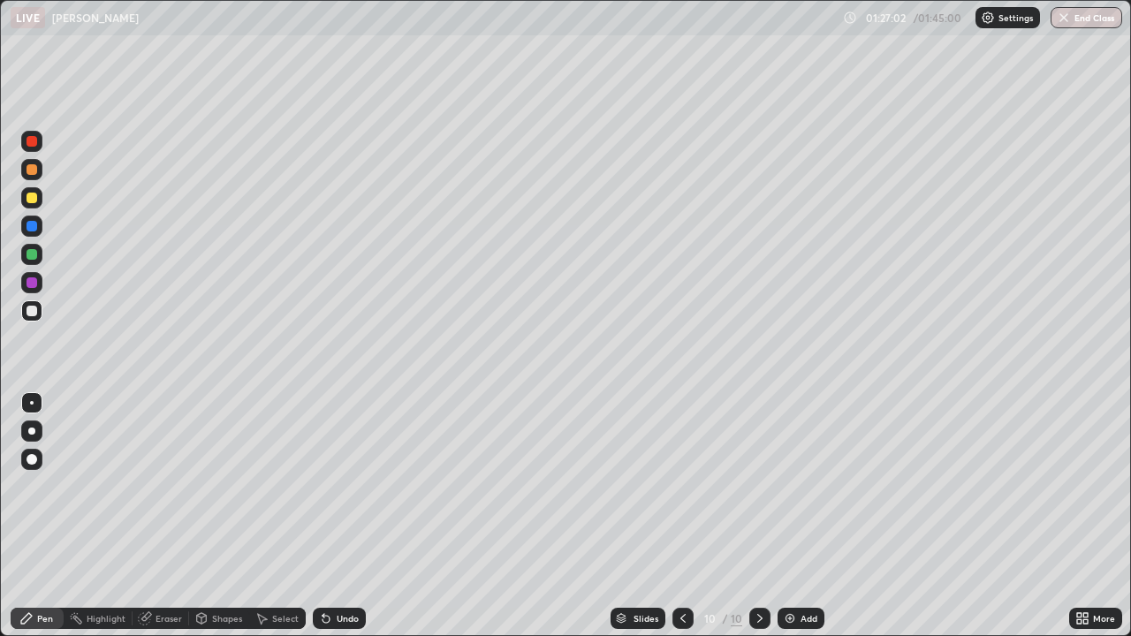
click at [160, 558] on div "Eraser" at bounding box center [168, 618] width 27 height 9
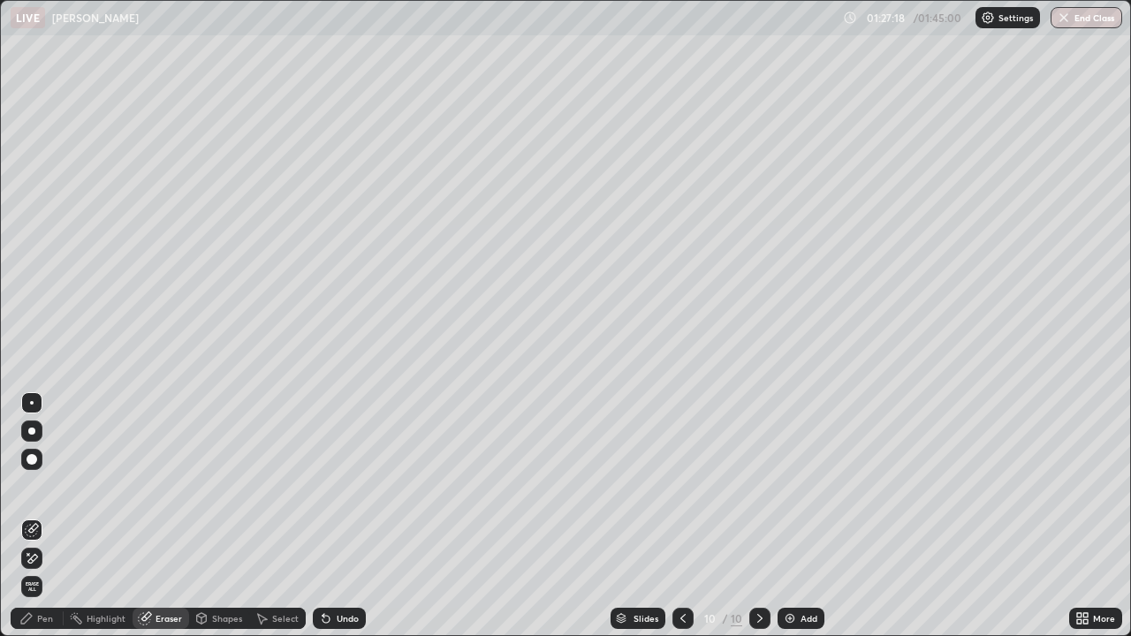
click at [92, 558] on div "Highlight" at bounding box center [98, 618] width 69 height 21
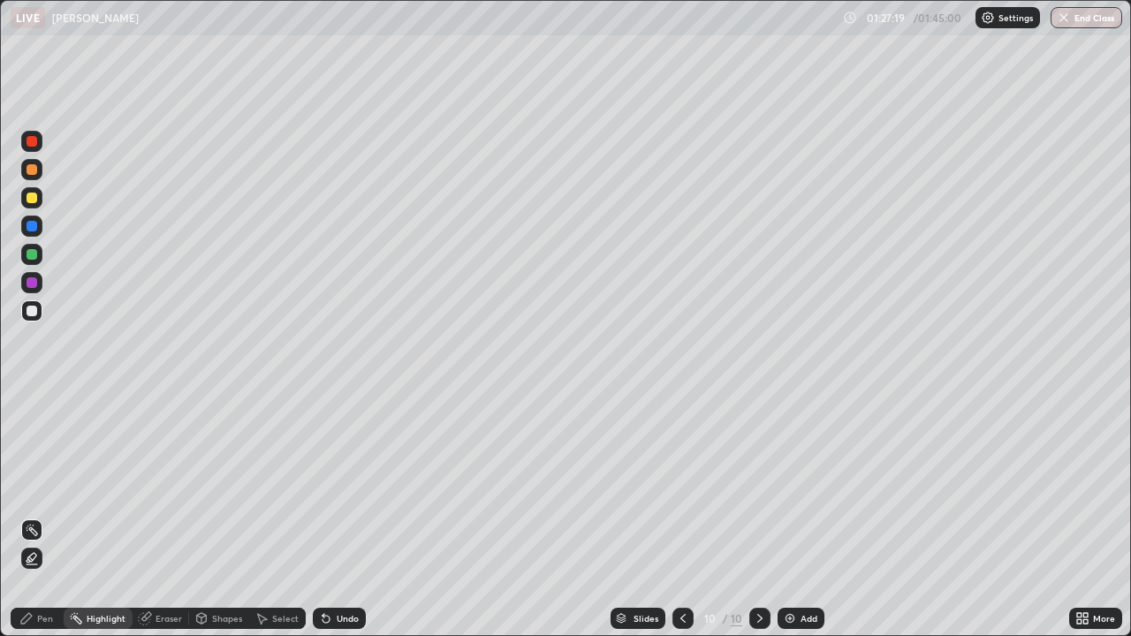
click at [40, 558] on div "Pen" at bounding box center [45, 618] width 16 height 9
click at [150, 558] on icon at bounding box center [145, 618] width 14 height 14
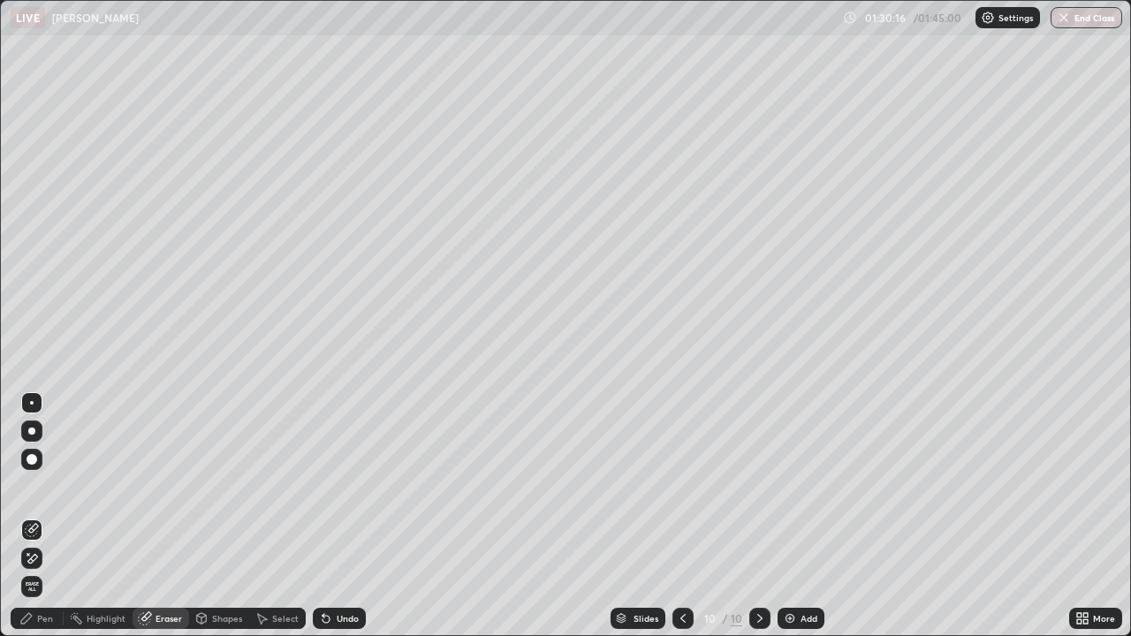
click at [48, 558] on div "Pen" at bounding box center [45, 618] width 16 height 9
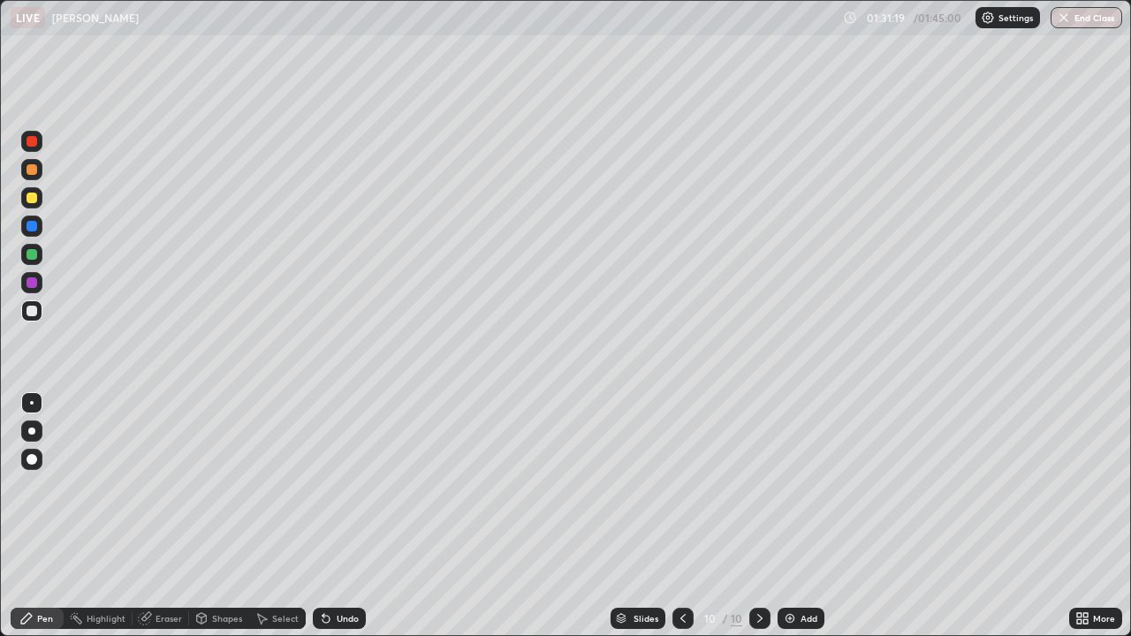
click at [27, 281] on div at bounding box center [32, 282] width 11 height 11
click at [30, 201] on div at bounding box center [32, 198] width 11 height 11
click at [31, 227] on div at bounding box center [32, 226] width 11 height 11
click at [800, 558] on div "Add" at bounding box center [808, 618] width 17 height 9
click at [35, 312] on div at bounding box center [32, 311] width 11 height 11
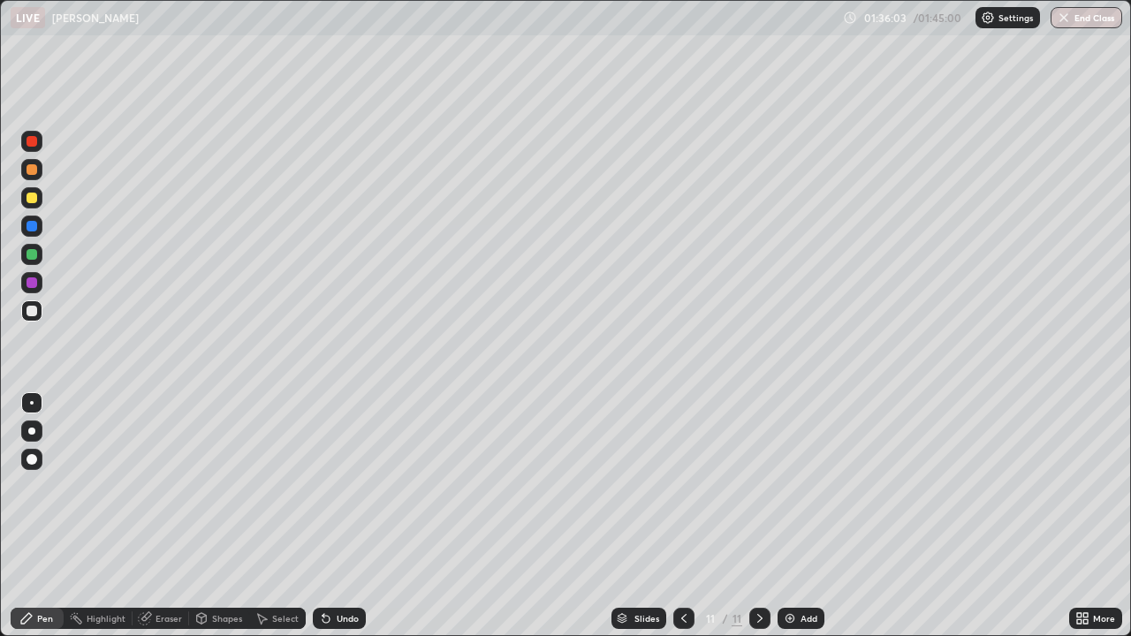
click at [27, 224] on div at bounding box center [32, 226] width 11 height 11
click at [27, 301] on div at bounding box center [31, 310] width 21 height 21
click at [159, 558] on div "Eraser" at bounding box center [168, 618] width 27 height 9
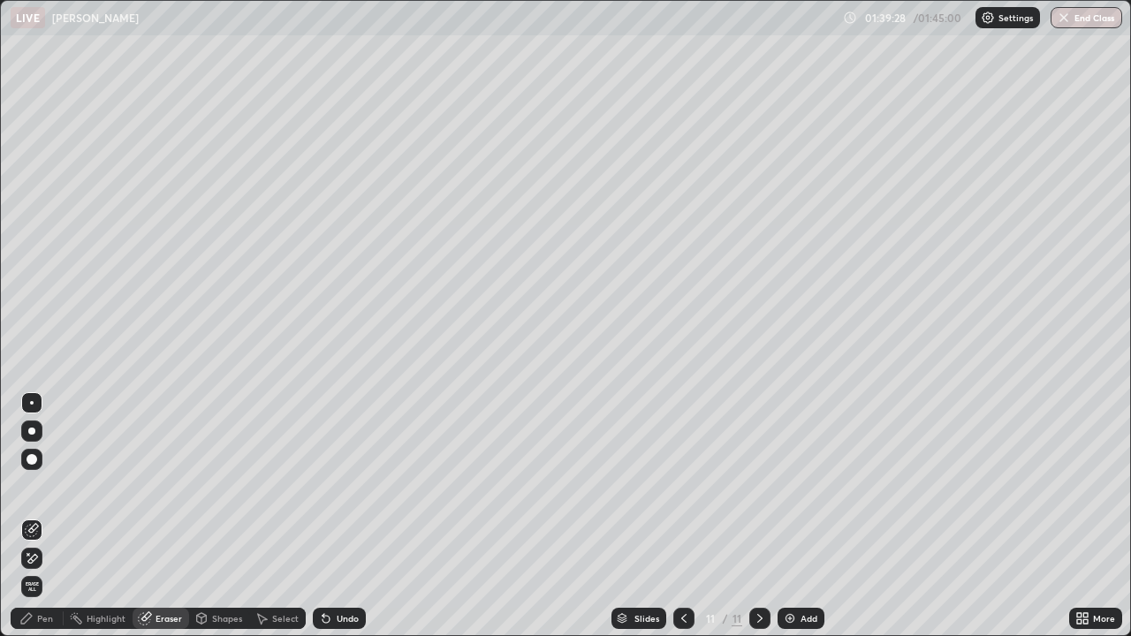
click at [38, 558] on div "Pen" at bounding box center [45, 618] width 16 height 9
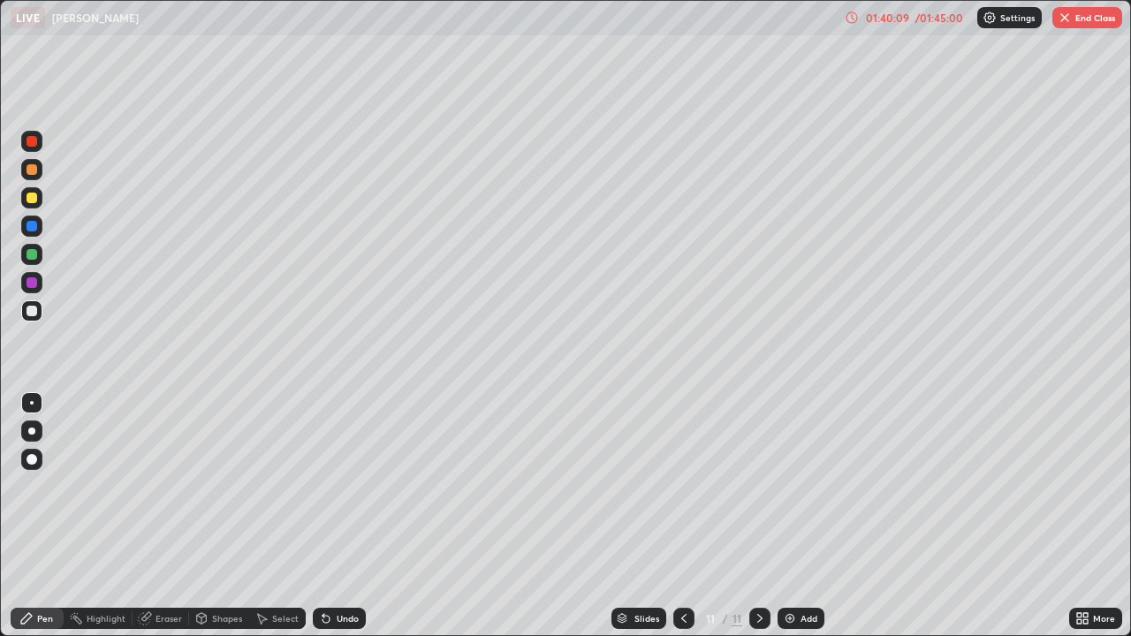
click at [907, 21] on div "01:40:09" at bounding box center [886, 17] width 49 height 11
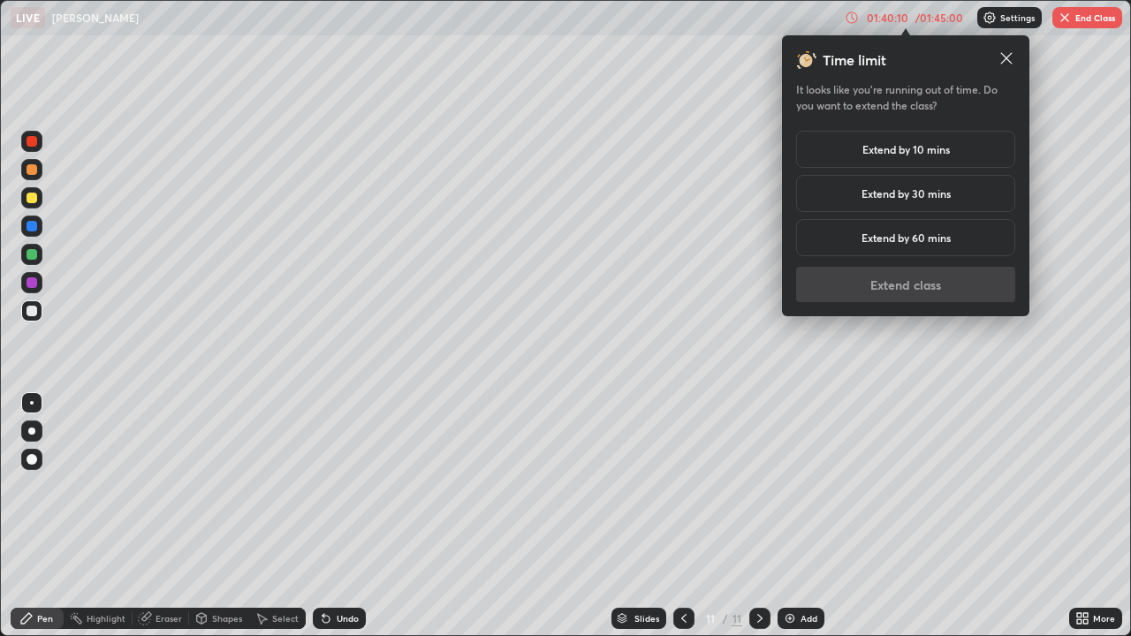
click at [938, 148] on h5 "Extend by 10 mins" at bounding box center [905, 149] width 87 height 16
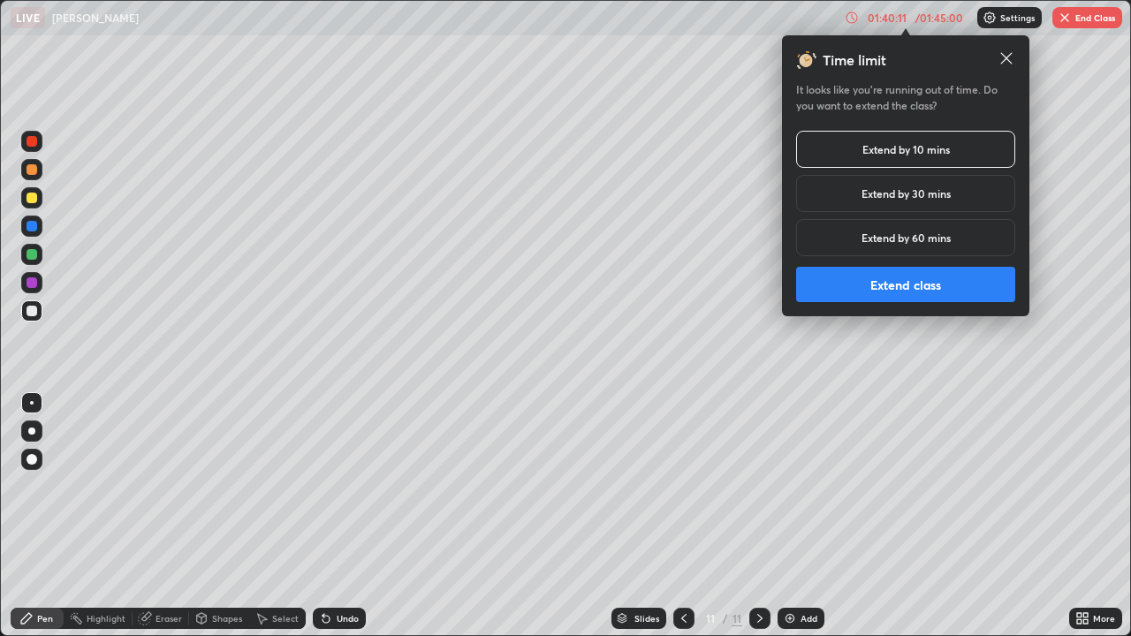
click at [918, 283] on button "Extend class" at bounding box center [905, 284] width 219 height 35
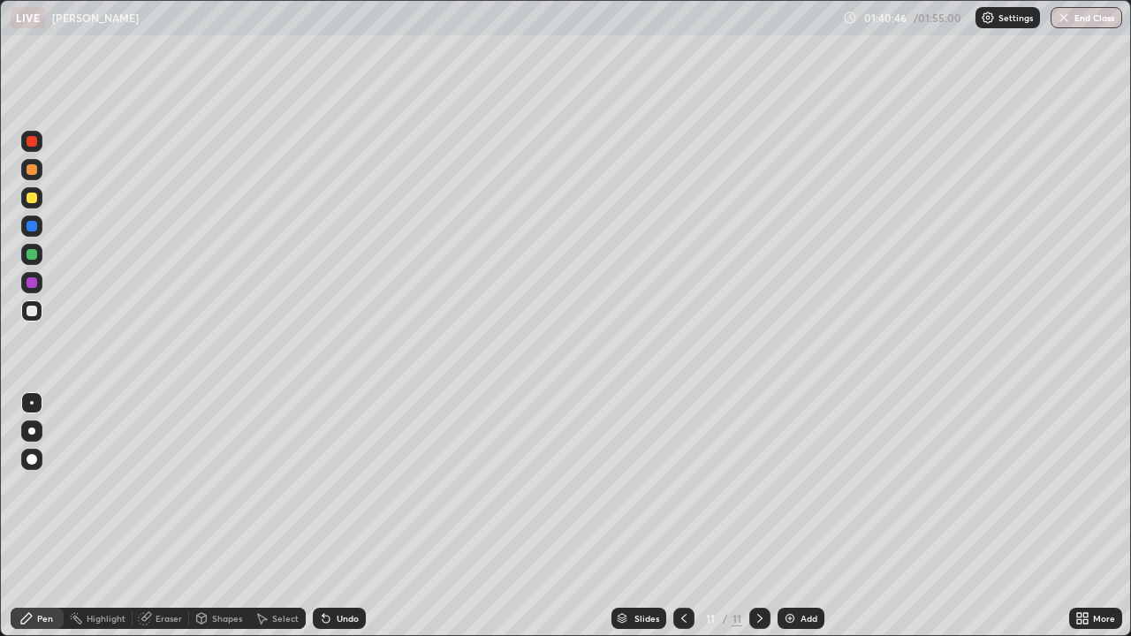
click at [32, 199] on div at bounding box center [32, 198] width 11 height 11
click at [163, 558] on div "Eraser" at bounding box center [168, 618] width 27 height 9
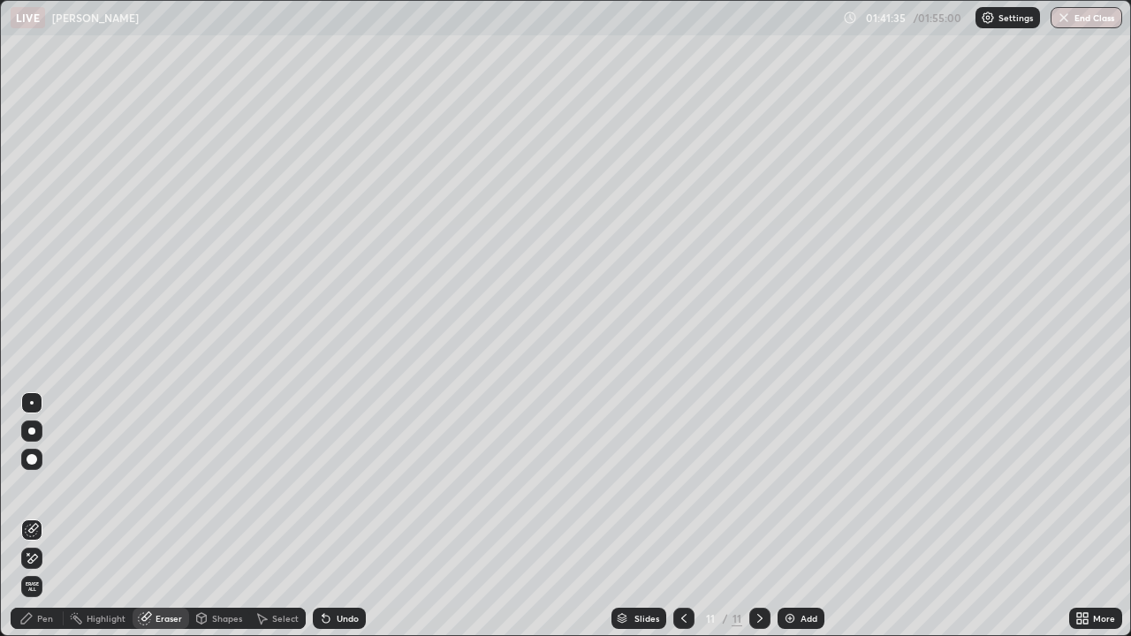
click at [40, 558] on div "Pen" at bounding box center [37, 618] width 53 height 21
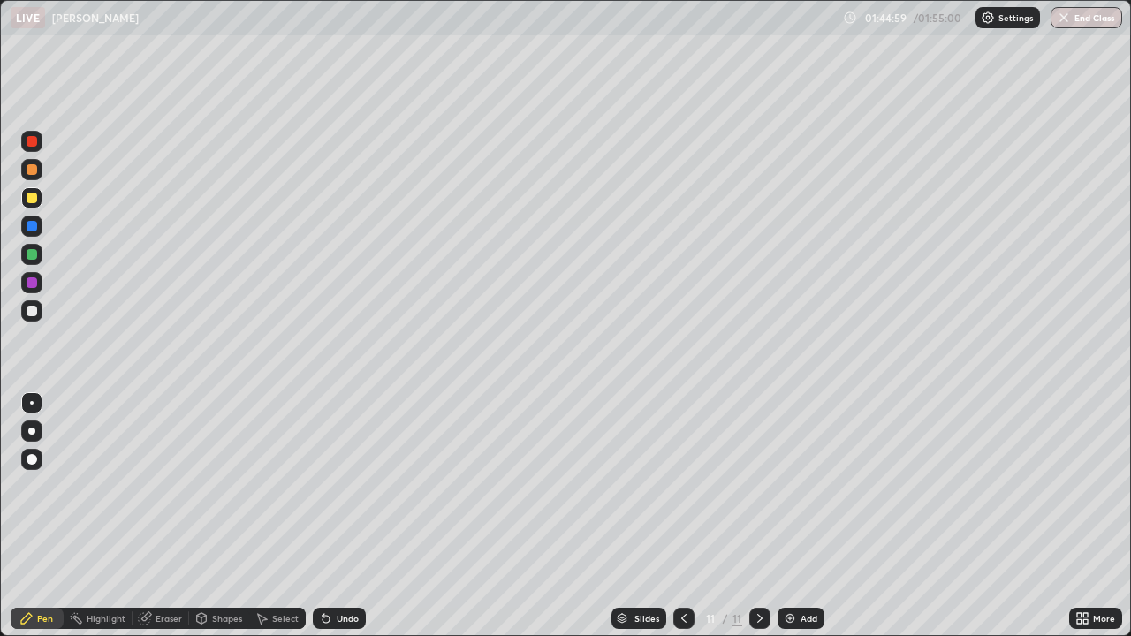
click at [42, 284] on div at bounding box center [31, 282] width 21 height 21
click at [1090, 18] on button "End Class" at bounding box center [1086, 17] width 72 height 21
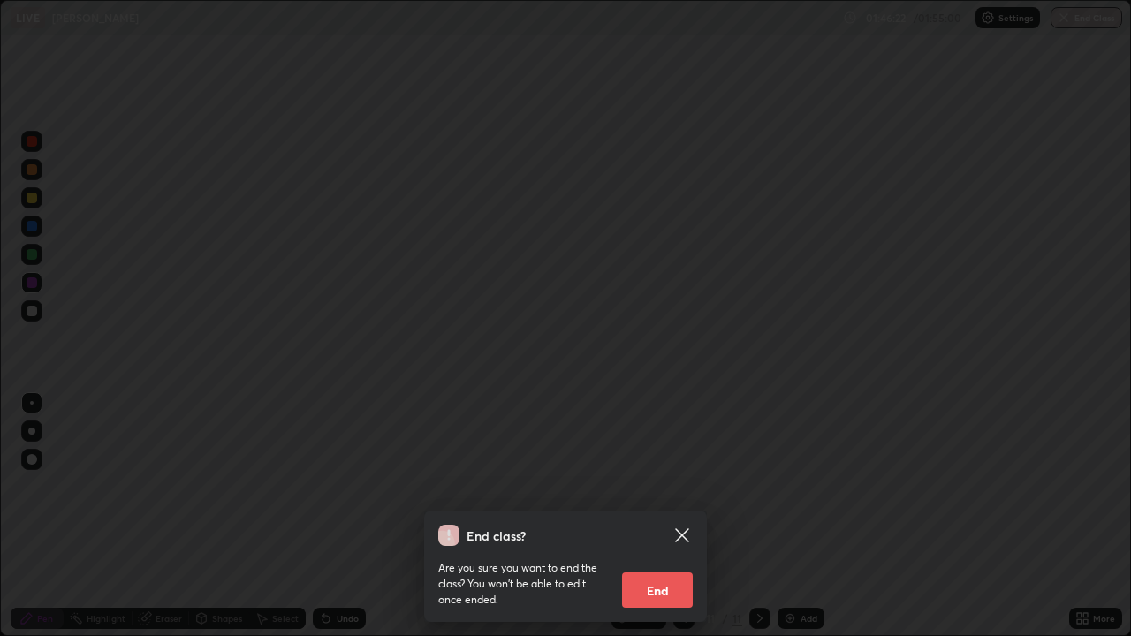
click at [648, 558] on button "End" at bounding box center [657, 589] width 71 height 35
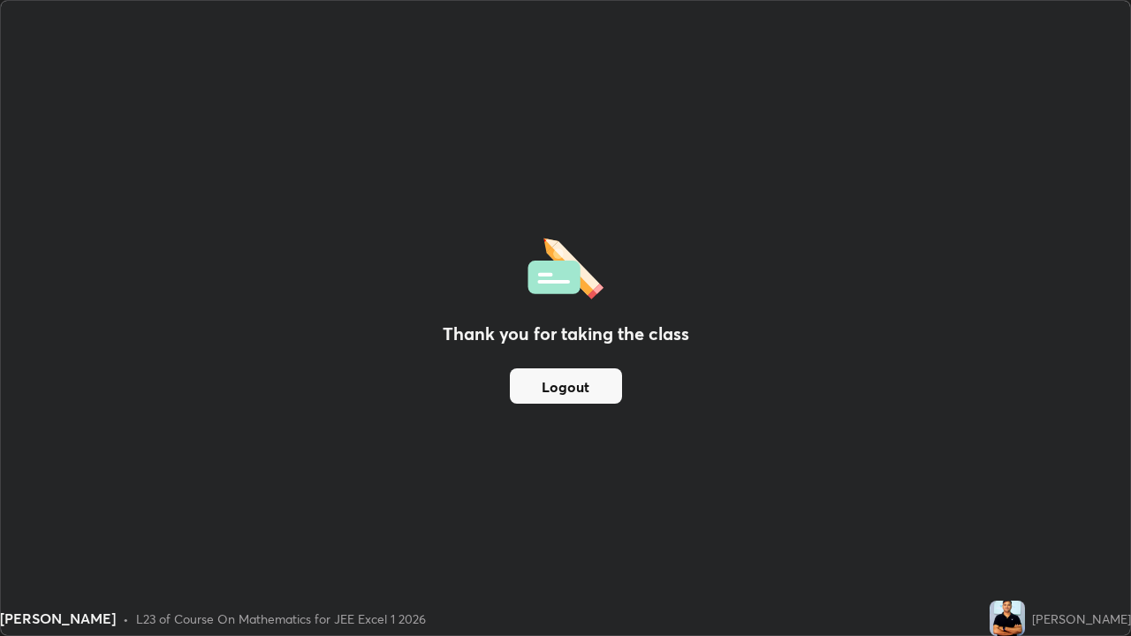
click at [533, 463] on div "Thank you for taking the class Logout" at bounding box center [565, 318] width 1129 height 634
click at [565, 396] on button "Logout" at bounding box center [566, 385] width 112 height 35
click at [546, 371] on button "Logout" at bounding box center [566, 385] width 112 height 35
click at [553, 385] on button "Logout" at bounding box center [566, 385] width 112 height 35
click at [786, 220] on div "Thank you for taking the class Logout" at bounding box center [565, 318] width 1129 height 634
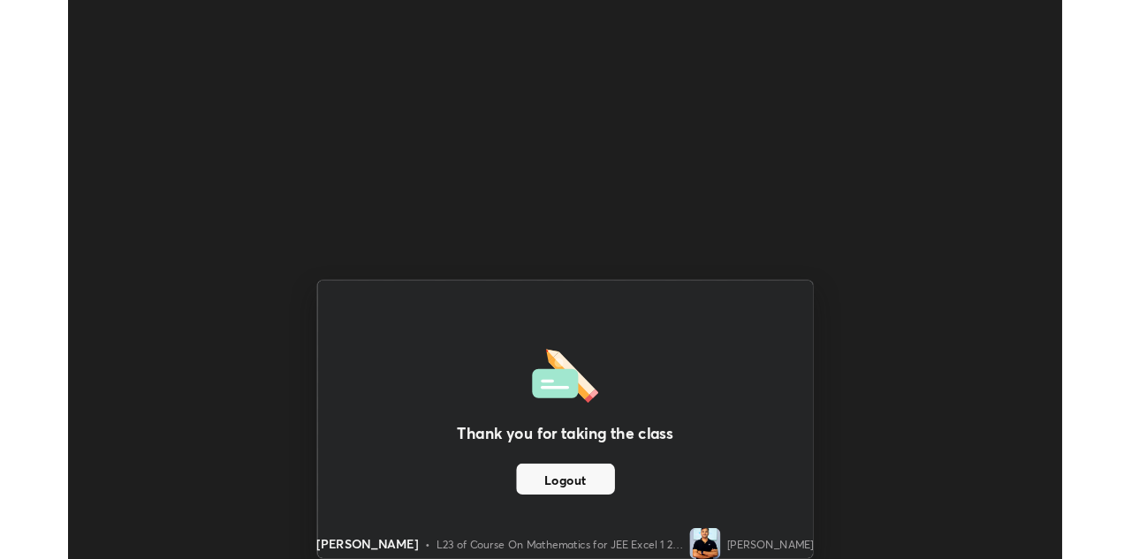
scroll to position [87706, 87211]
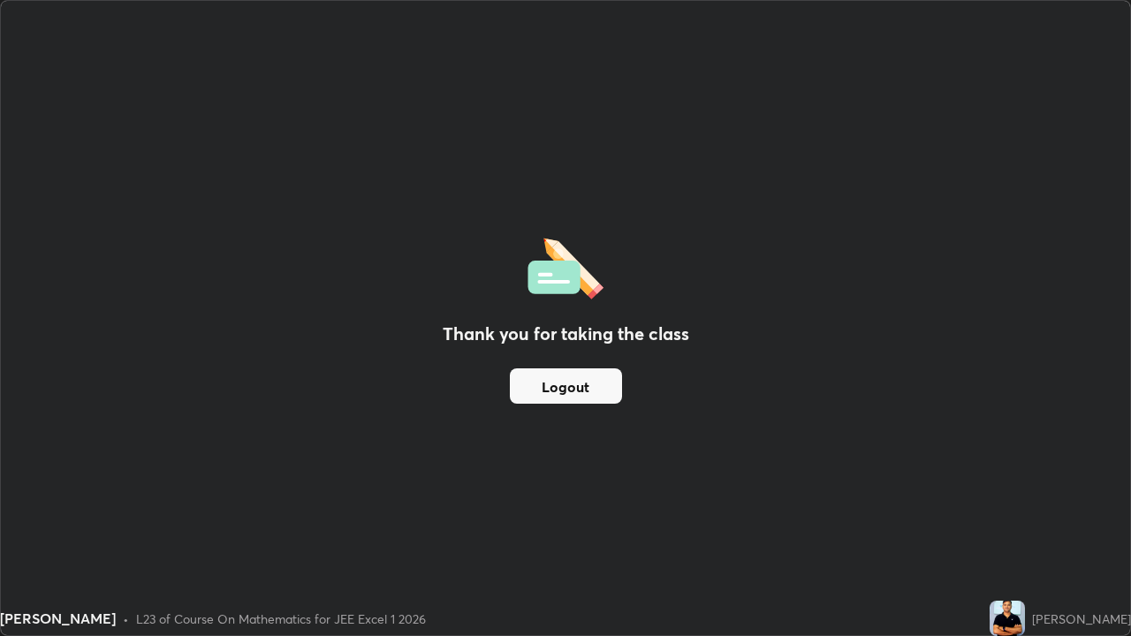
click at [473, 292] on div "Thank you for taking the class Logout" at bounding box center [565, 318] width 1129 height 634
click at [562, 397] on button "Logout" at bounding box center [566, 385] width 112 height 35
click at [569, 389] on button "Logout" at bounding box center [566, 385] width 112 height 35
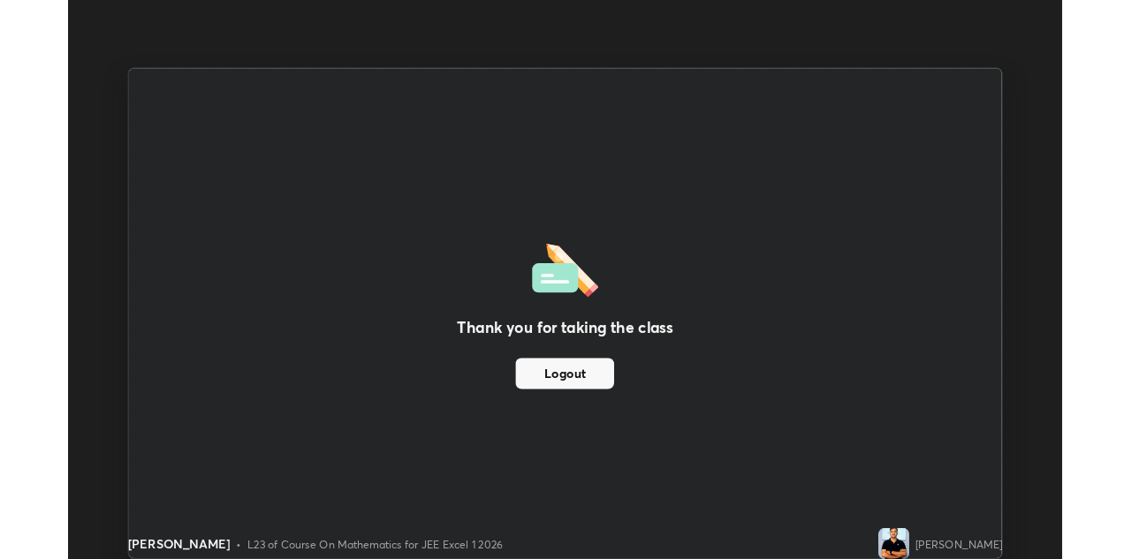
scroll to position [87783, 87211]
